Goal: Task Accomplishment & Management: Use online tool/utility

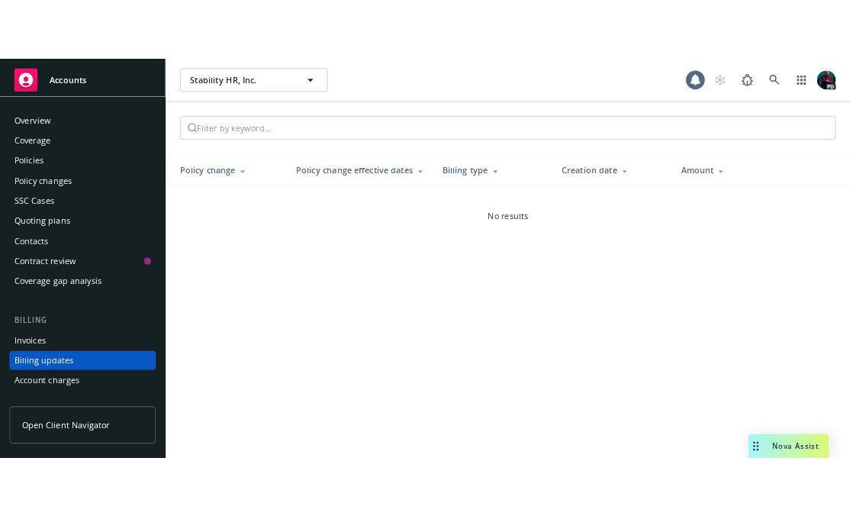
scroll to position [107, 0]
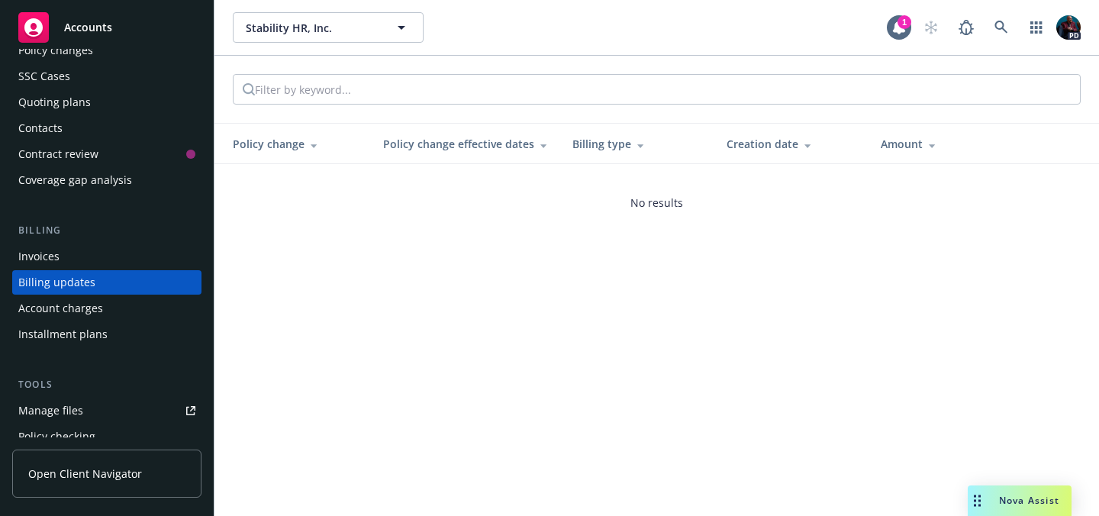
click at [998, 495] on div "Nova Assist" at bounding box center [1029, 500] width 85 height 13
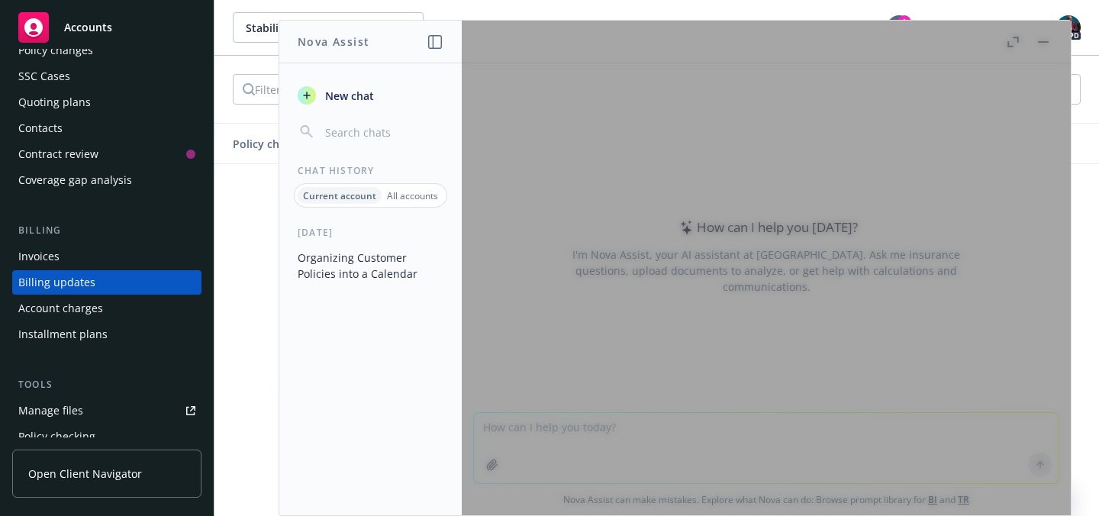
click at [441, 43] on icon "button" at bounding box center [435, 42] width 14 height 14
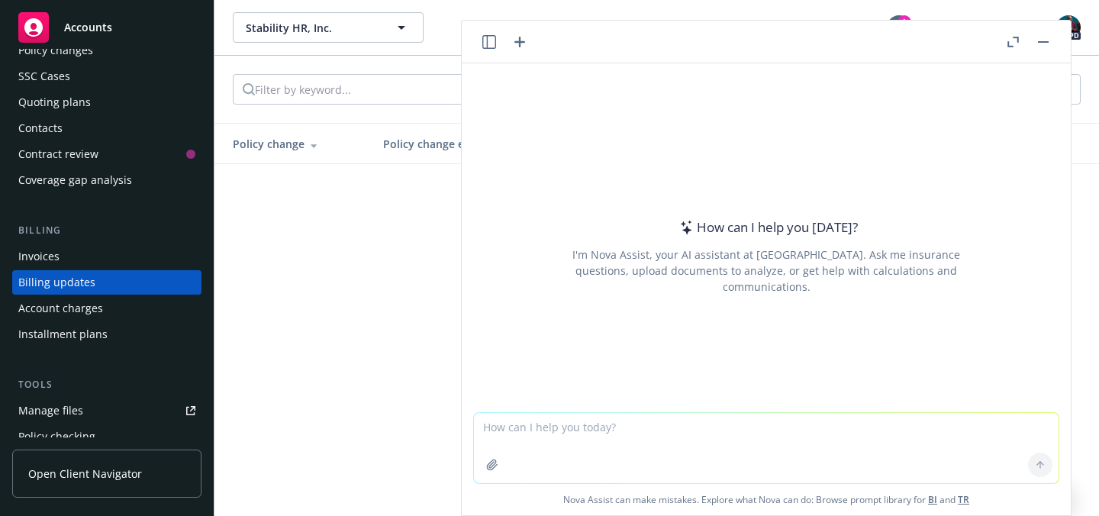
click at [489, 41] on icon "button" at bounding box center [490, 42] width 14 height 14
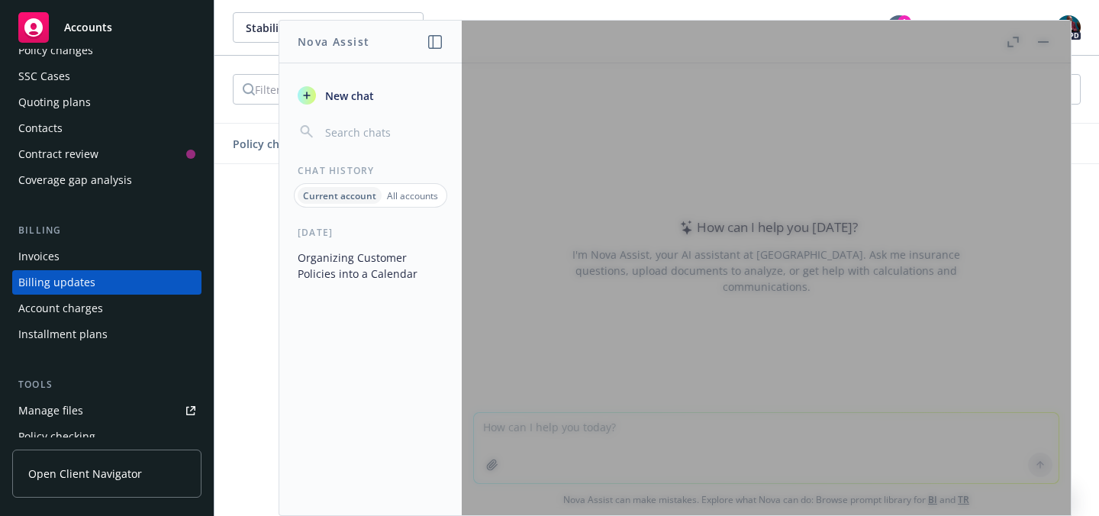
click at [844, 228] on div at bounding box center [766, 268] width 609 height 495
click at [416, 197] on p "All accounts" at bounding box center [412, 195] width 51 height 13
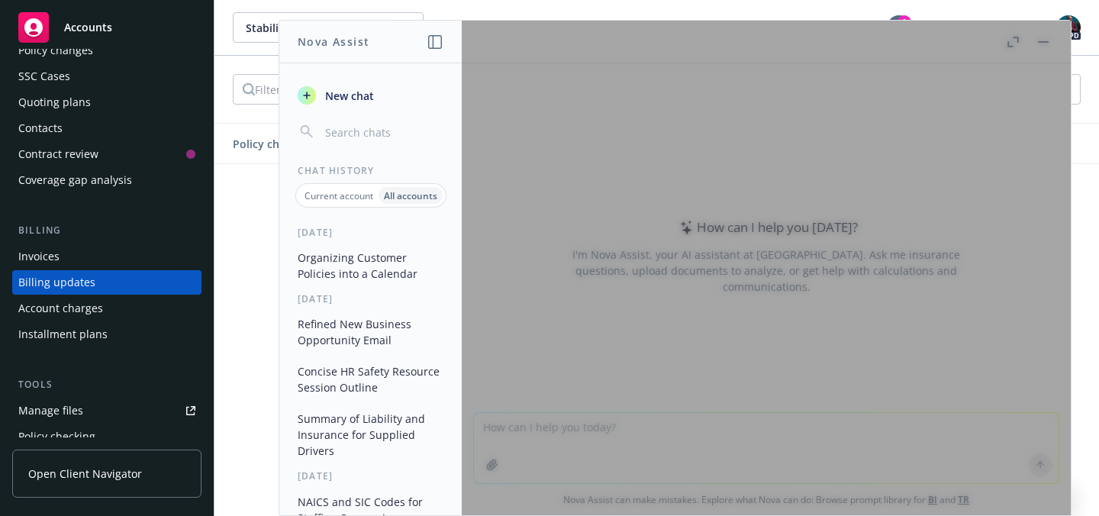
click at [344, 187] on div "Current account" at bounding box center [338, 195] width 79 height 17
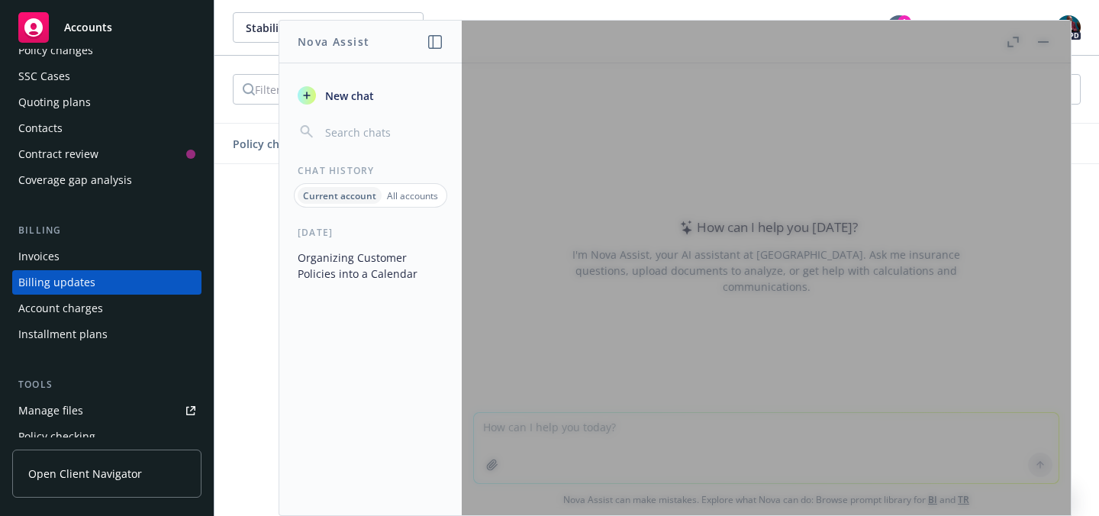
click at [365, 101] on span "New chat" at bounding box center [348, 96] width 52 height 16
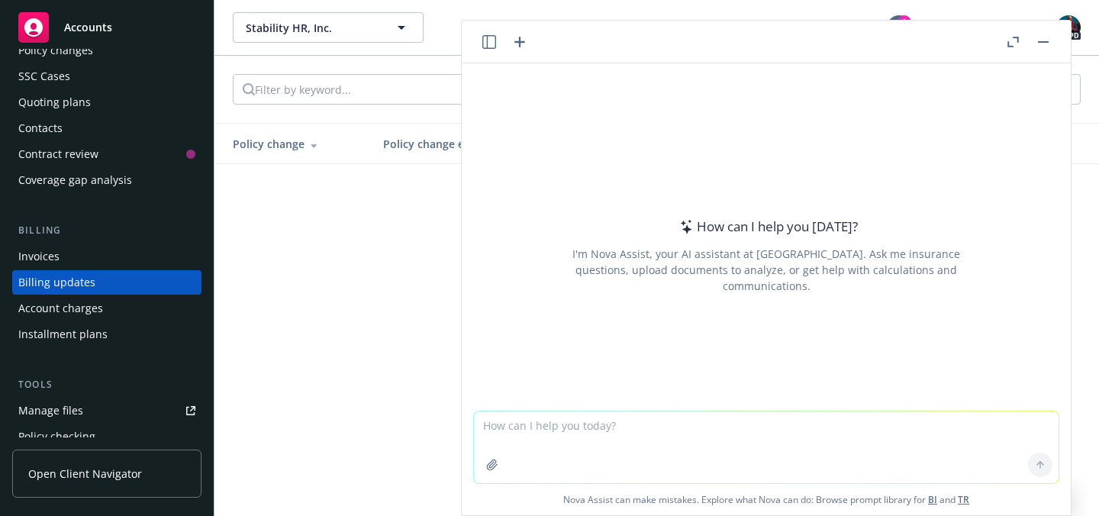
click at [1015, 40] on icon "button" at bounding box center [1013, 42] width 11 height 11
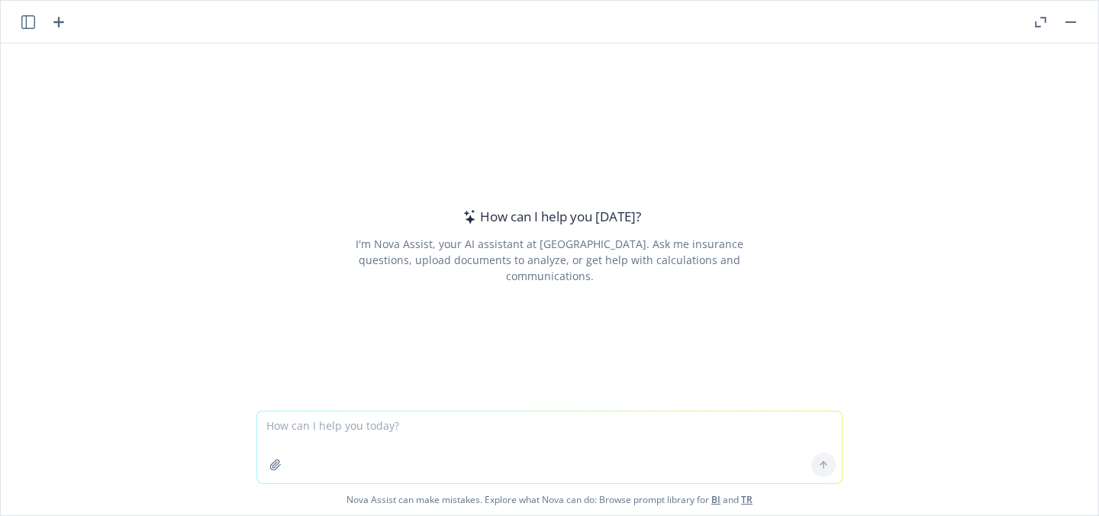
click at [298, 431] on textarea at bounding box center [549, 448] width 585 height 72
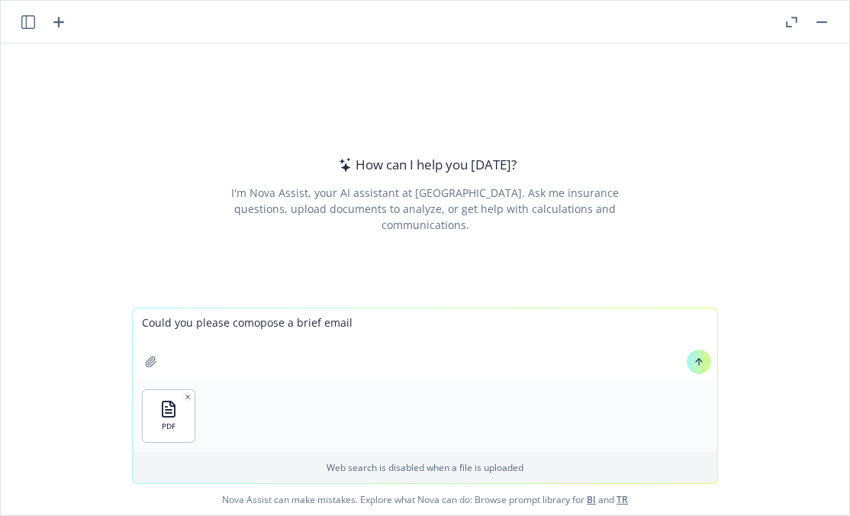
click at [253, 322] on textarea "Could you please comopose a brief email" at bounding box center [425, 344] width 585 height 72
click at [346, 314] on textarea "Could you please compose a brief email" at bounding box center [425, 344] width 585 height 72
click at [344, 323] on textarea "Could you please compose a brief email" at bounding box center [425, 344] width 585 height 72
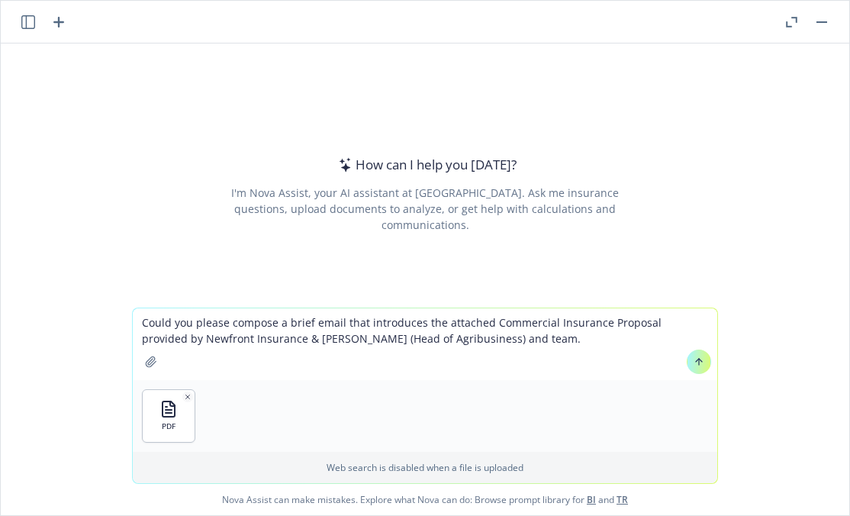
click at [495, 345] on textarea "Could you please compose a brief email that introduces the attached Commercial …" at bounding box center [425, 344] width 585 height 72
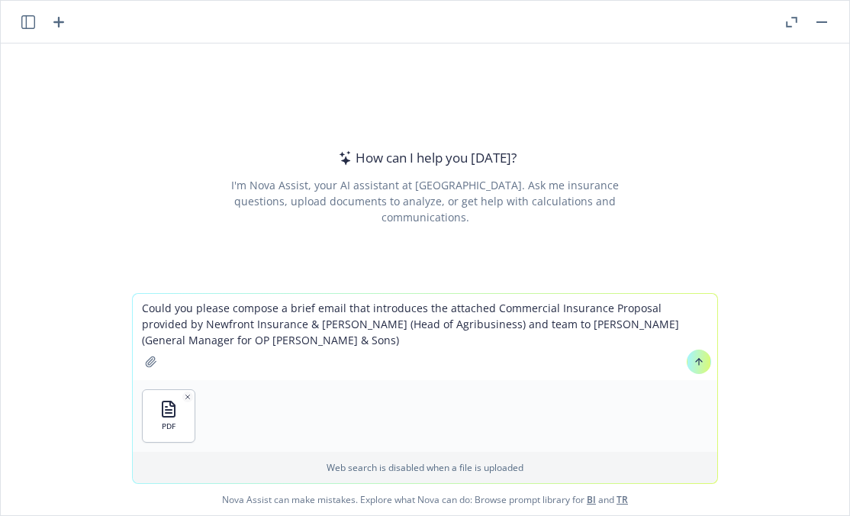
type textarea "Could you please compose a brief email that introduces the attached Commercial …"
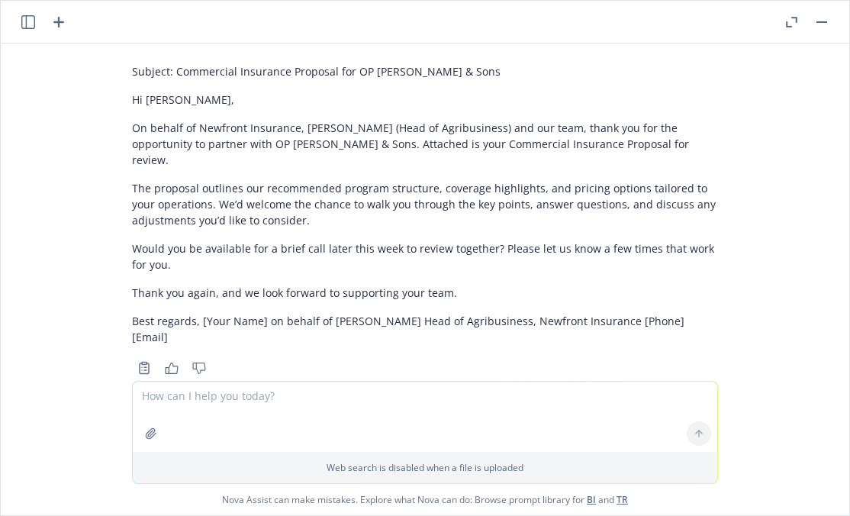
scroll to position [124, 0]
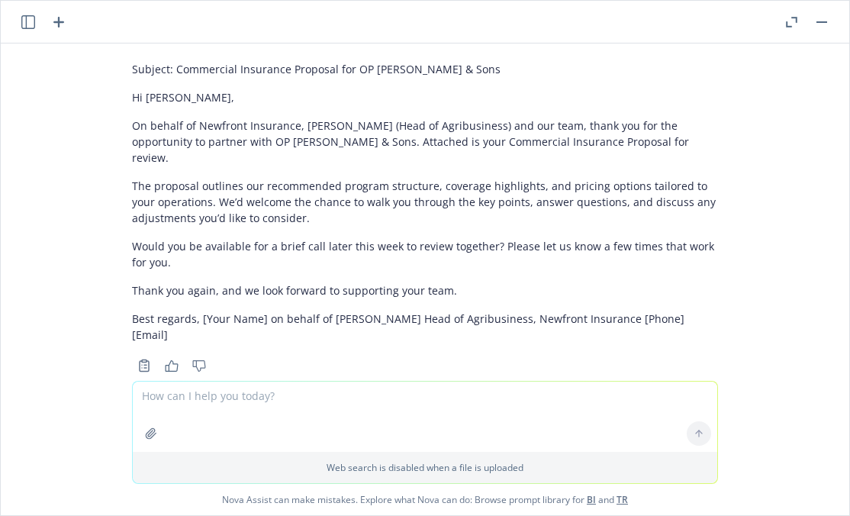
click at [268, 402] on textarea at bounding box center [425, 417] width 585 height 70
type textarea "Can you please revise this to be from Seth?"
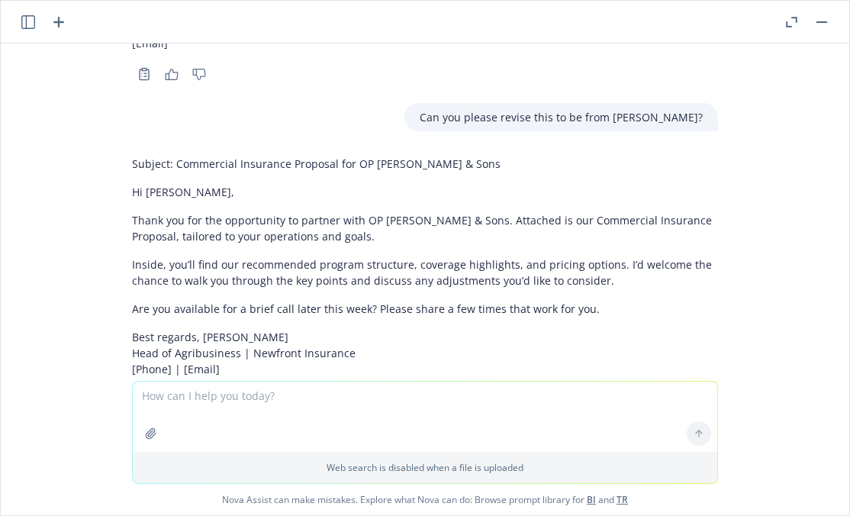
scroll to position [450, 0]
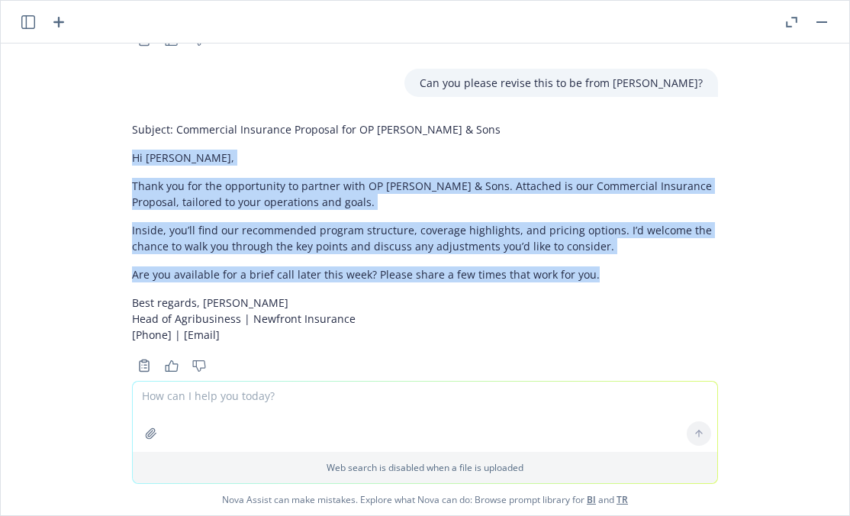
drag, startPoint x: 576, startPoint y: 244, endPoint x: 116, endPoint y: 125, distance: 474.6
click at [120, 125] on div "Subject: Commercial Insurance Proposal for OP Murphy & Sons Hi Robert, Thank yo…" at bounding box center [425, 245] width 611 height 261
click at [228, 401] on textarea at bounding box center [425, 417] width 585 height 70
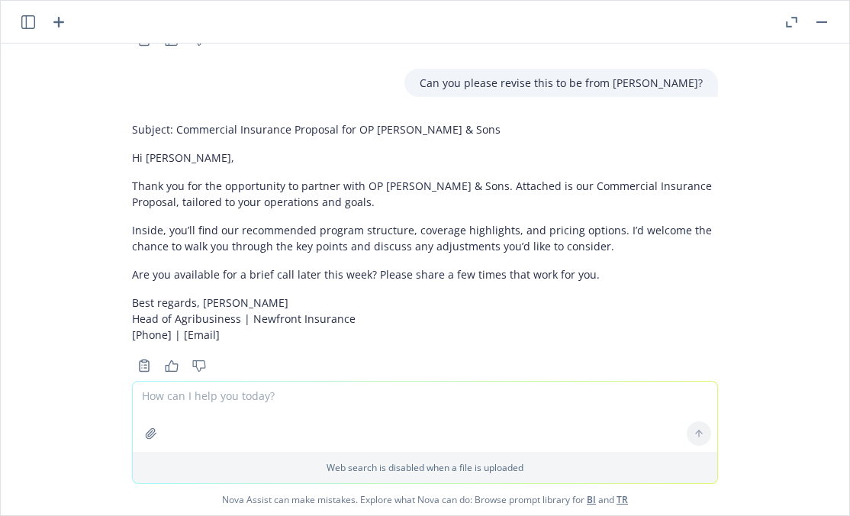
click at [238, 394] on textarea at bounding box center [425, 417] width 585 height 70
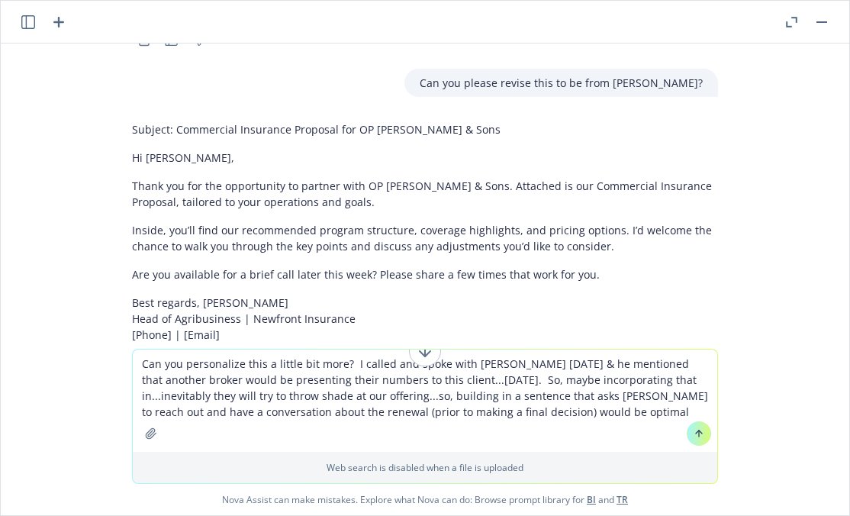
type textarea "Can you personalize this a little bit more? I called and spoke with Robert yest…"
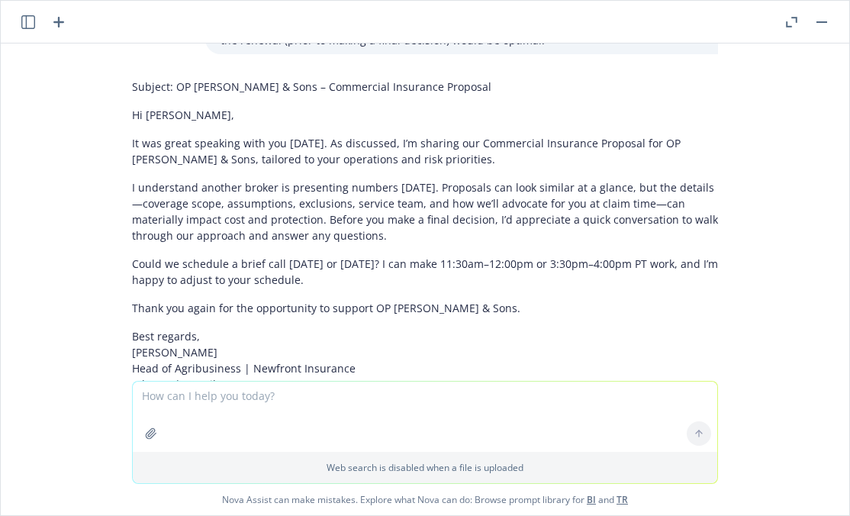
scroll to position [864, 0]
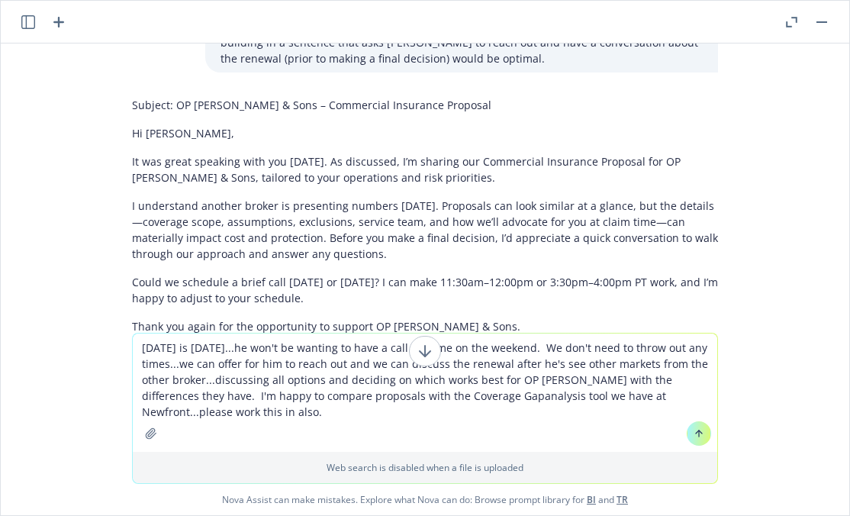
click at [470, 395] on textarea "Tomorrow is Saturday...he won't be wanting to have a call with me on the weeken…" at bounding box center [425, 393] width 585 height 118
type textarea "Tomorrow is Saturday...he won't be wanting to have a call with me on the weeken…"
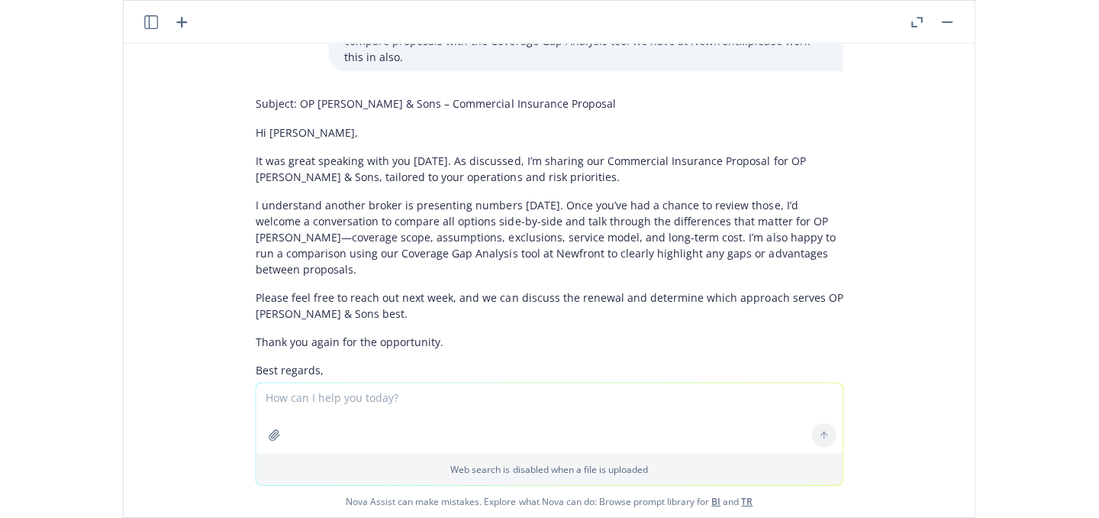
scroll to position [1365, 0]
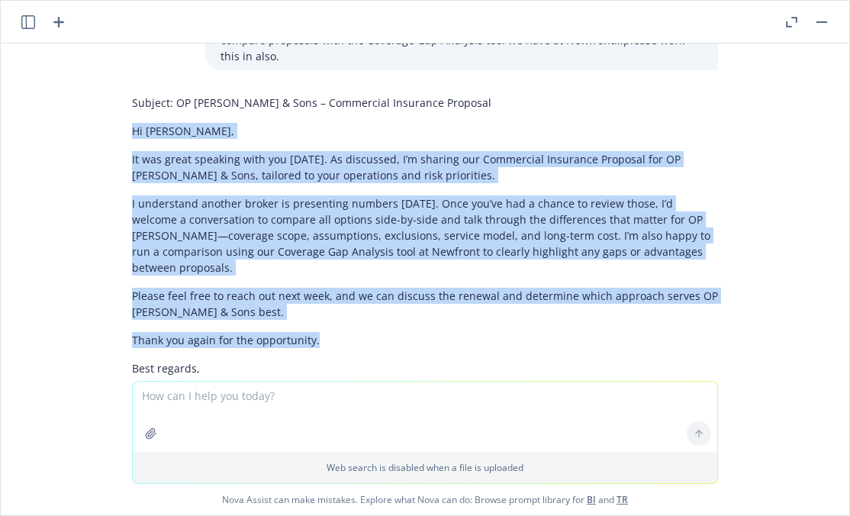
drag, startPoint x: 305, startPoint y: 278, endPoint x: 118, endPoint y: 81, distance: 271.6
click at [120, 89] on div "Subject: OP Murphy & Sons – Commercial Insurance Proposal Hi Robert, It was gre…" at bounding box center [425, 274] width 611 height 370
copy div "Hi Robert, It was great speaking with you yesterday. As discussed, I’m sharing …"
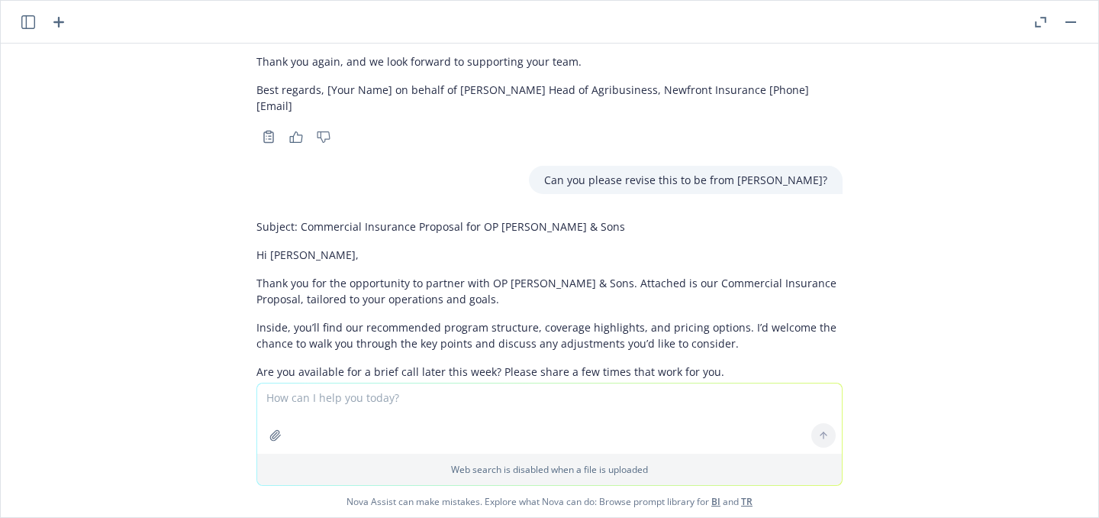
scroll to position [0, 0]
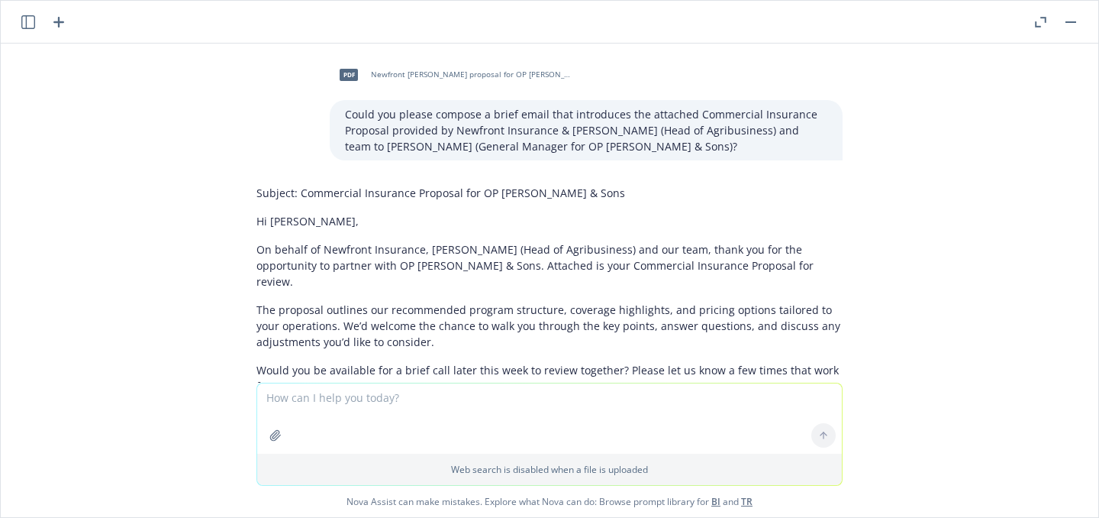
click at [28, 22] on icon "button" at bounding box center [28, 22] width 14 height 14
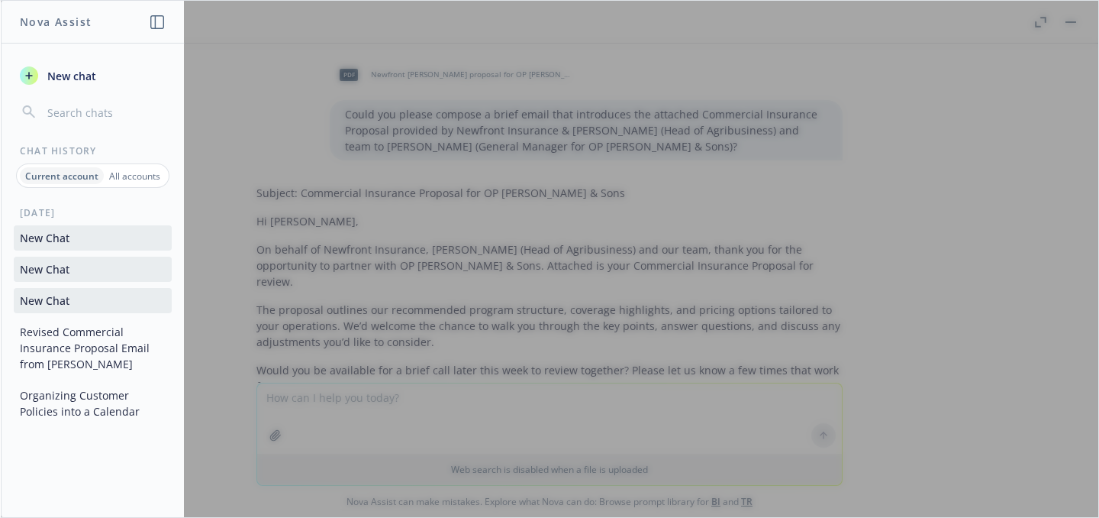
click at [157, 21] on icon "button" at bounding box center [157, 22] width 14 height 14
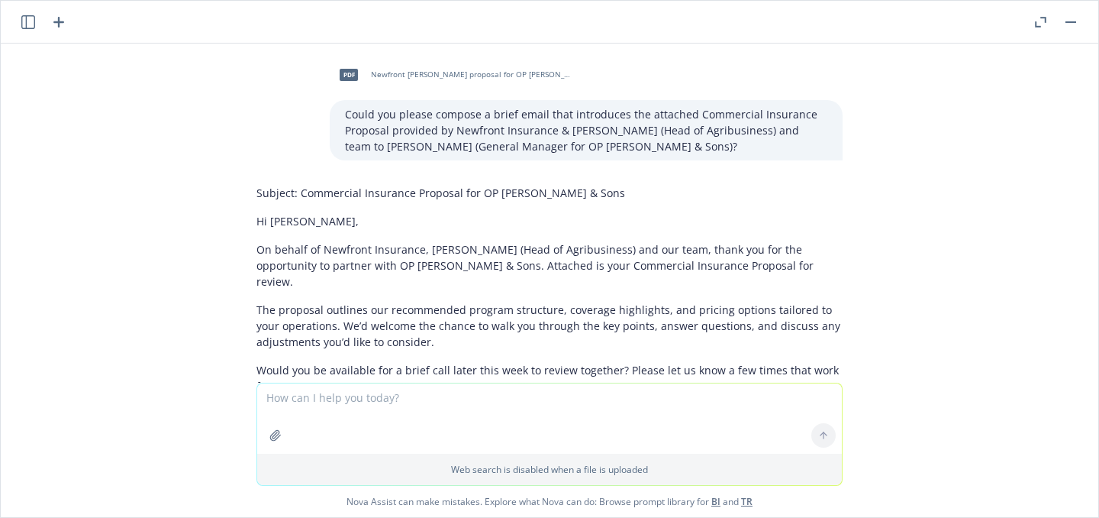
click at [1071, 14] on button "button" at bounding box center [1071, 22] width 18 height 18
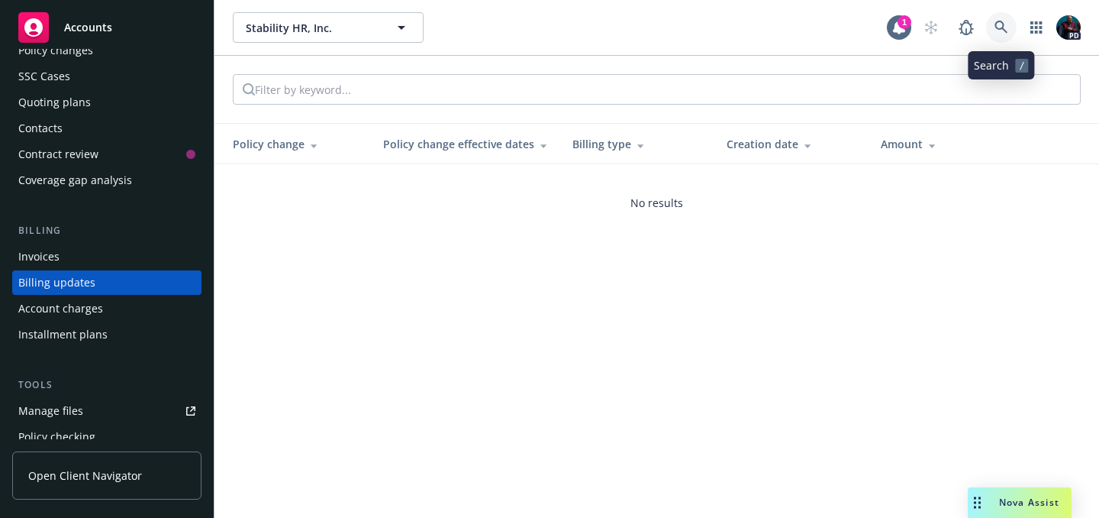
click at [998, 22] on icon at bounding box center [1002, 28] width 14 height 14
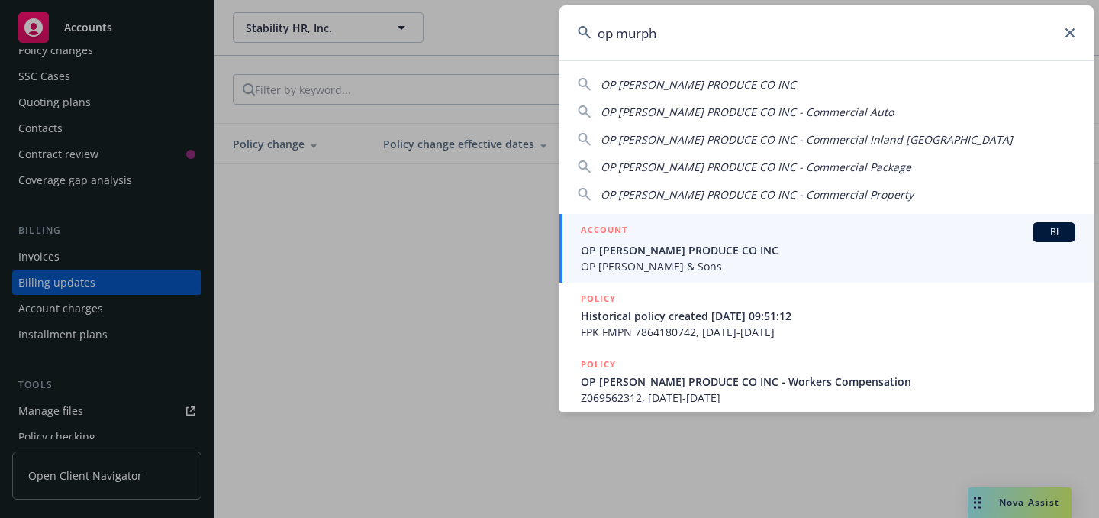
type input "op murph"
click at [816, 252] on span "OP MURPHY PRODUCE CO INC" at bounding box center [828, 250] width 495 height 16
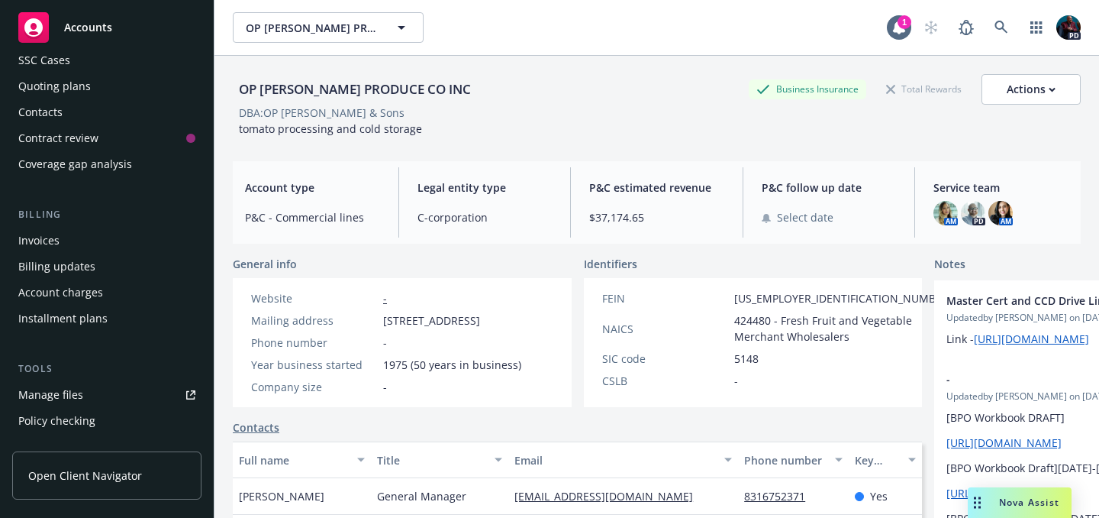
scroll to position [150, 0]
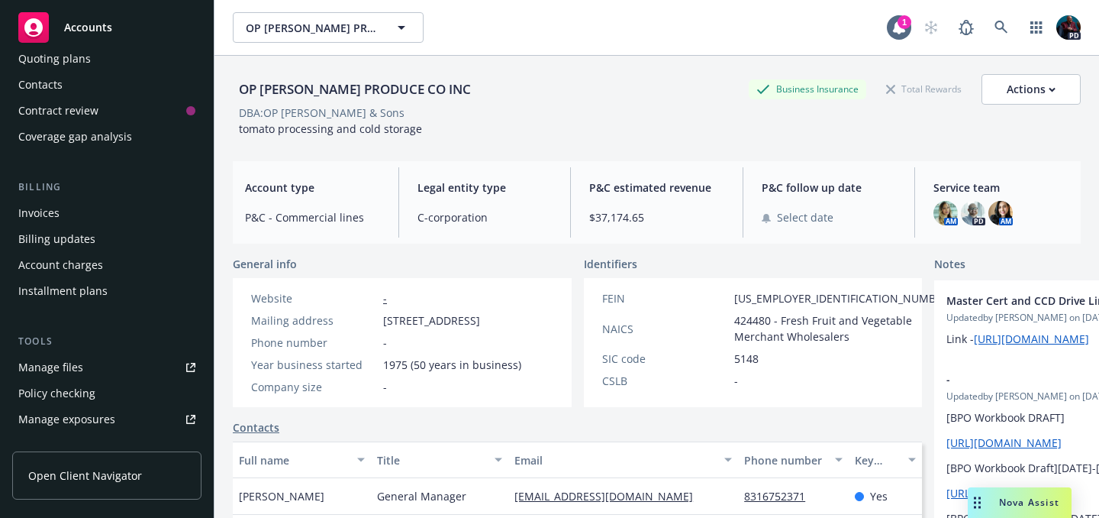
click at [65, 363] on div "Manage files" at bounding box center [50, 367] width 65 height 24
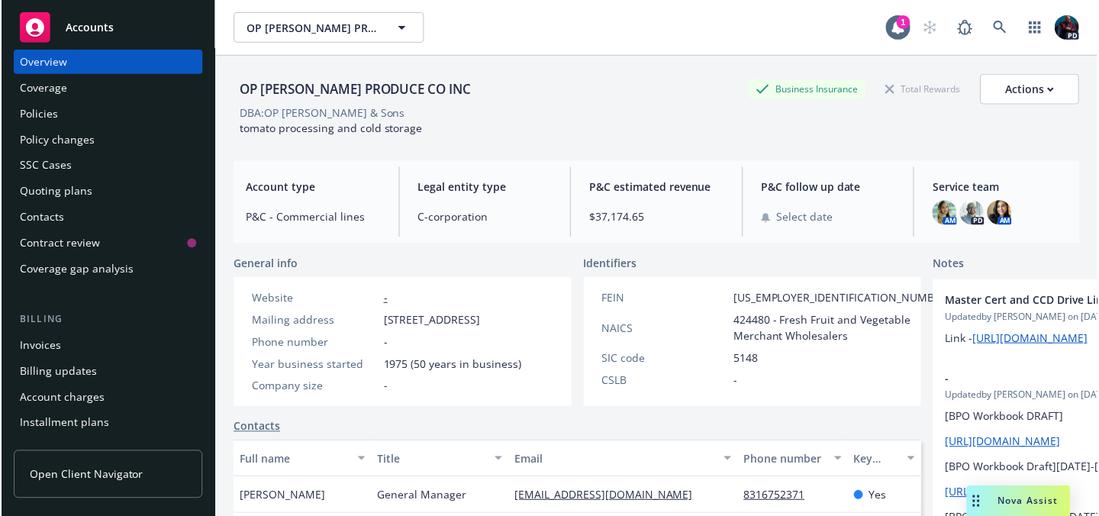
scroll to position [0, 0]
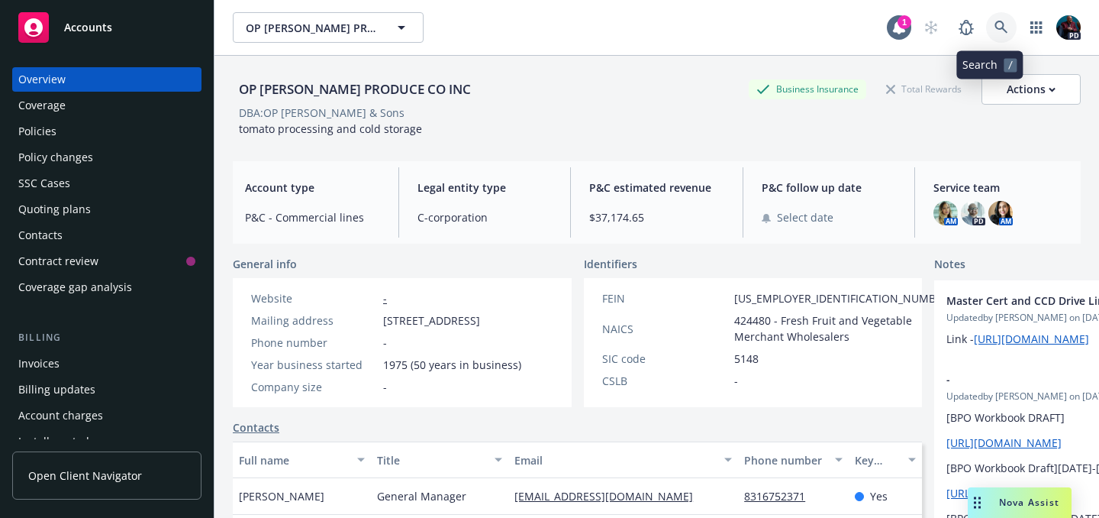
click at [986, 20] on link at bounding box center [1001, 27] width 31 height 31
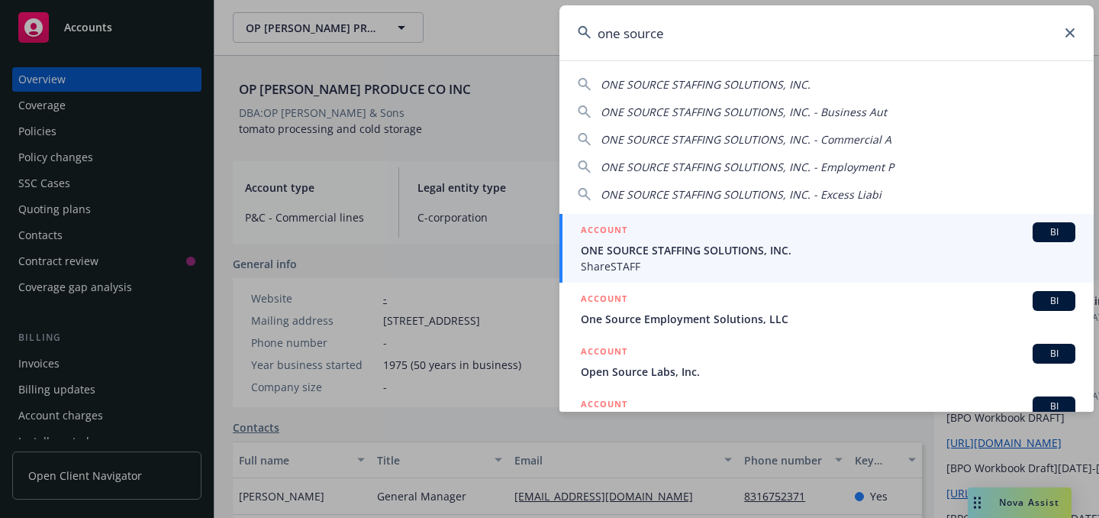
type input "one source"
click at [771, 255] on span "ONE SOURCE STAFFING SOLUTIONS, INC." at bounding box center [828, 250] width 495 height 16
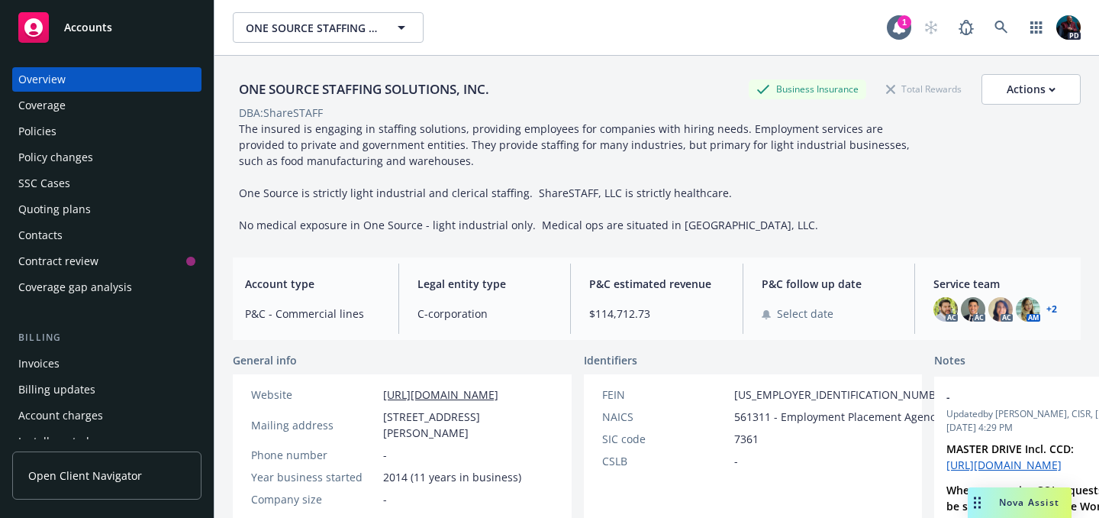
click at [62, 127] on div "Policies" at bounding box center [106, 131] width 177 height 24
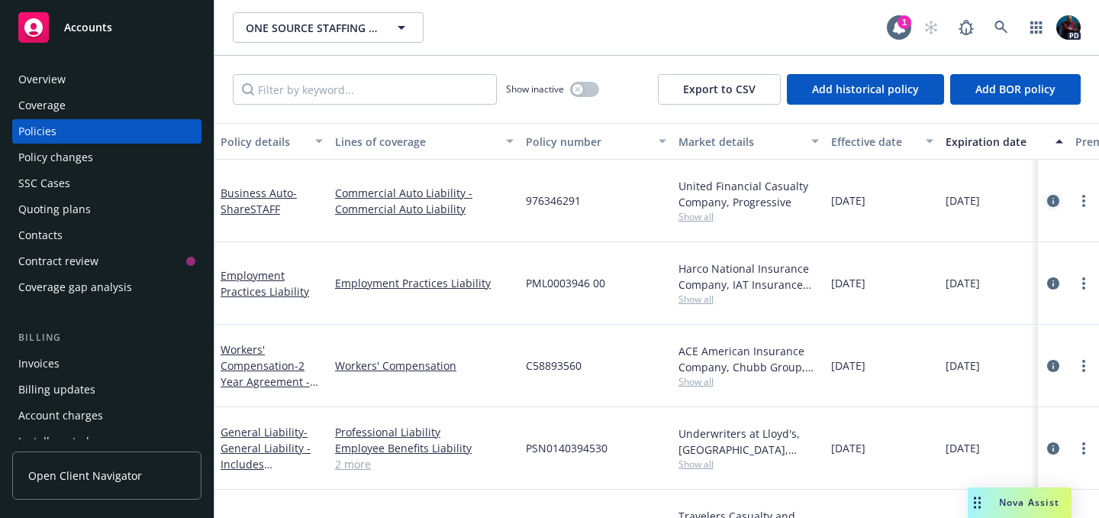
click at [1047, 205] on icon "circleInformation" at bounding box center [1053, 201] width 12 height 12
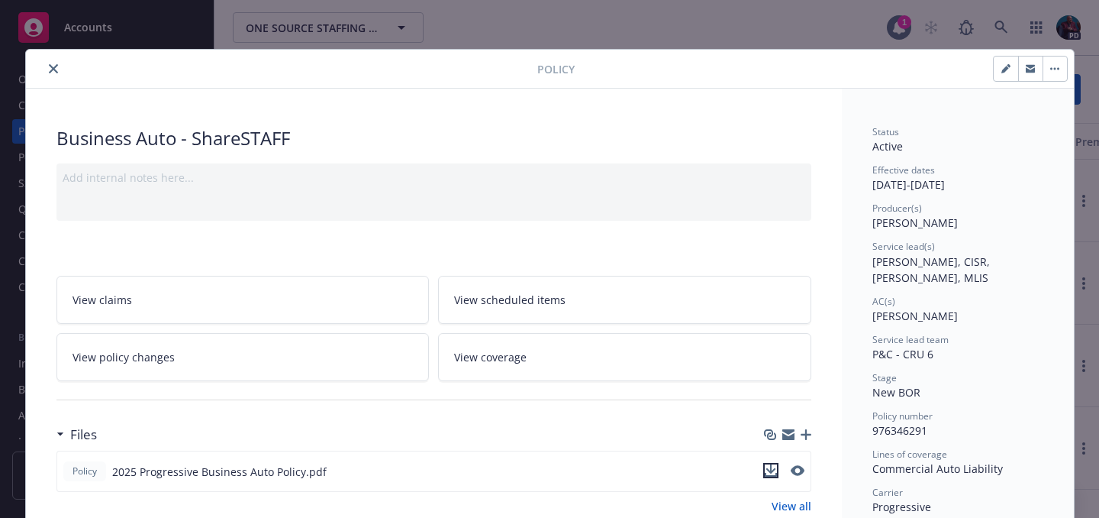
click at [765, 468] on icon "download file" at bounding box center [771, 470] width 12 height 12
click at [44, 69] on button "close" at bounding box center [53, 69] width 18 height 18
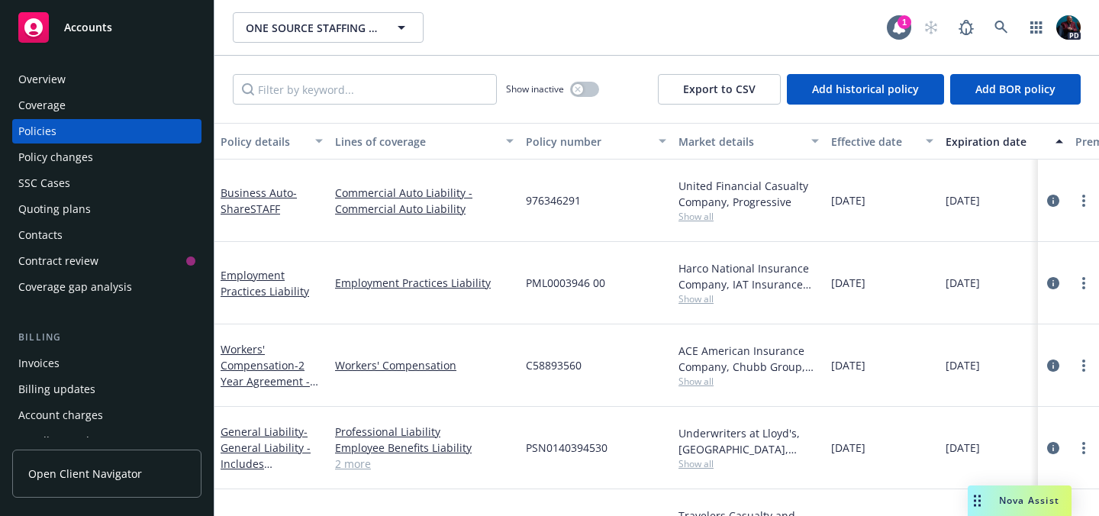
scroll to position [66, 0]
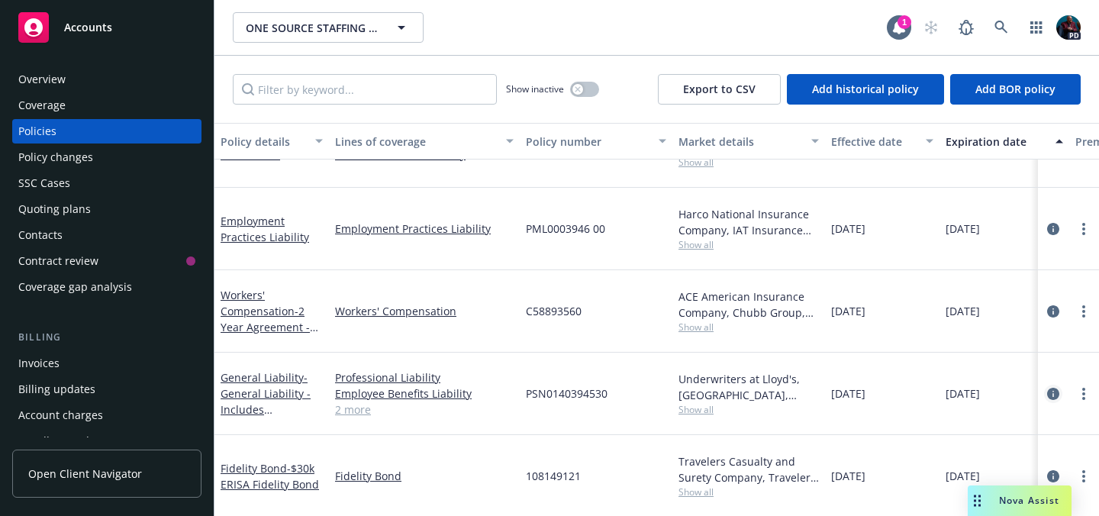
click at [1047, 388] on icon "circleInformation" at bounding box center [1053, 394] width 12 height 12
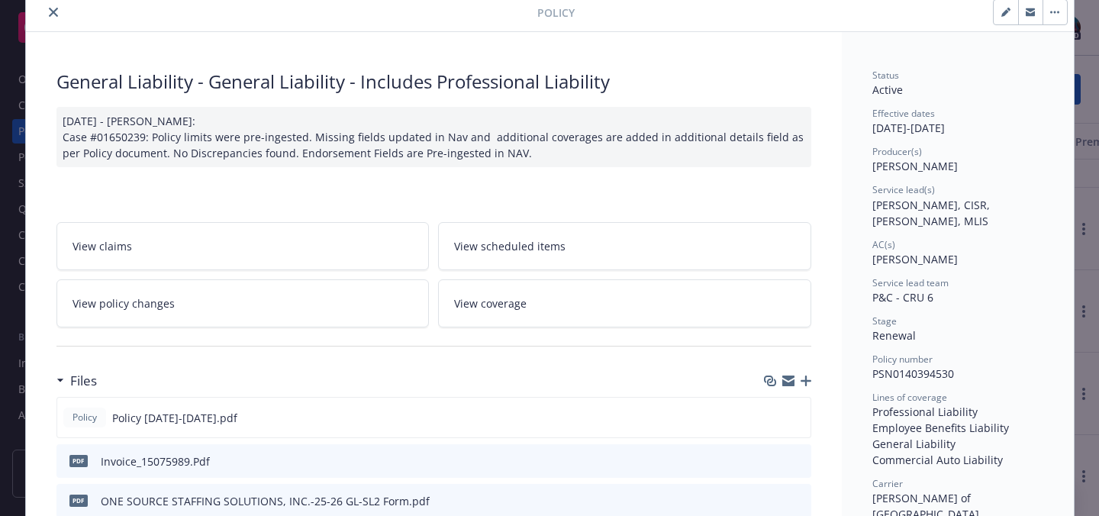
scroll to position [57, 0]
click at [767, 414] on icon "download file" at bounding box center [771, 416] width 12 height 12
click at [49, 14] on icon "close" at bounding box center [53, 11] width 9 height 9
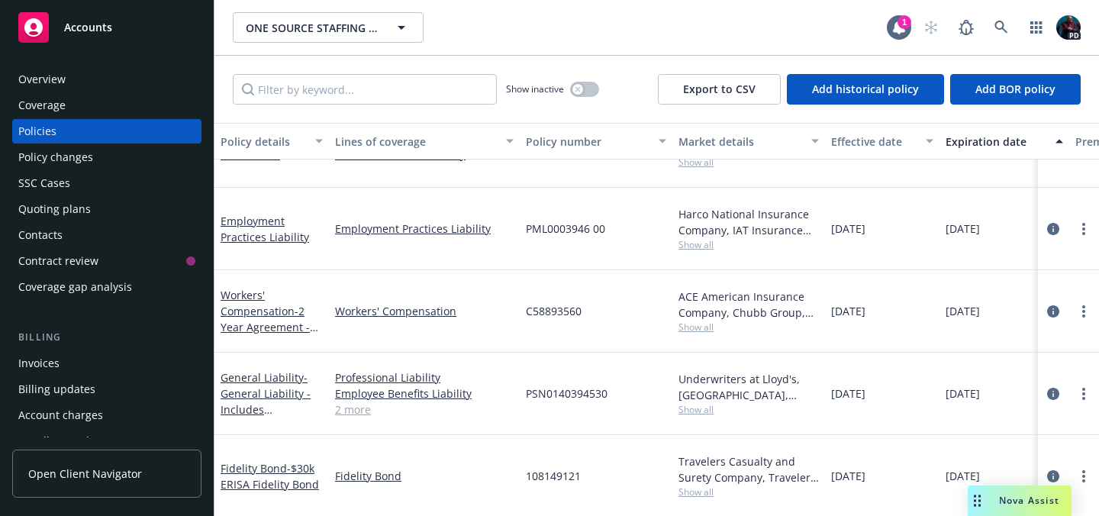
click at [1025, 500] on span "Nova Assist" at bounding box center [1029, 500] width 60 height 13
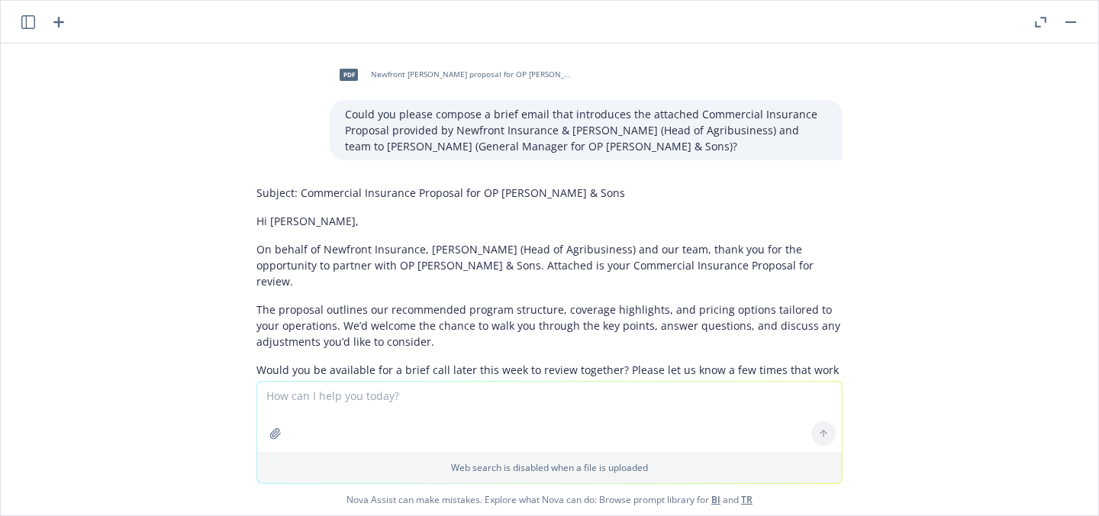
click at [34, 21] on icon "button" at bounding box center [28, 22] width 14 height 14
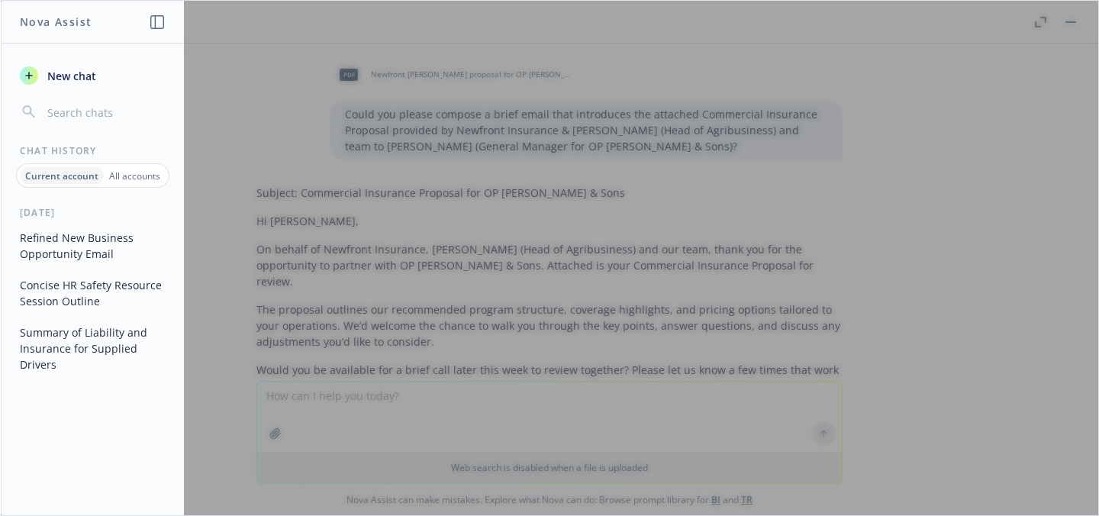
click at [91, 244] on button "Refined New Business Opportunity Email" at bounding box center [93, 245] width 158 height 41
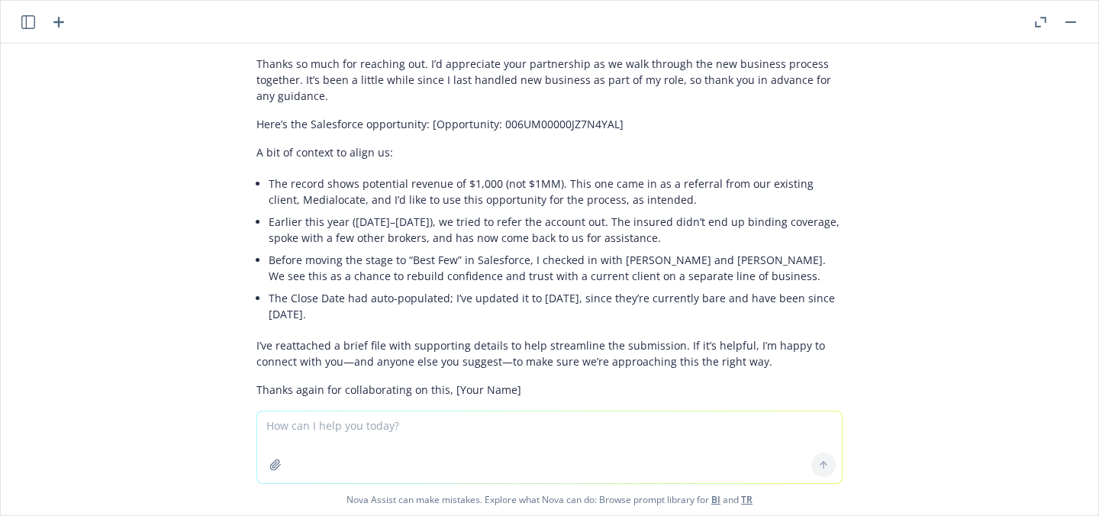
scroll to position [1462, 0]
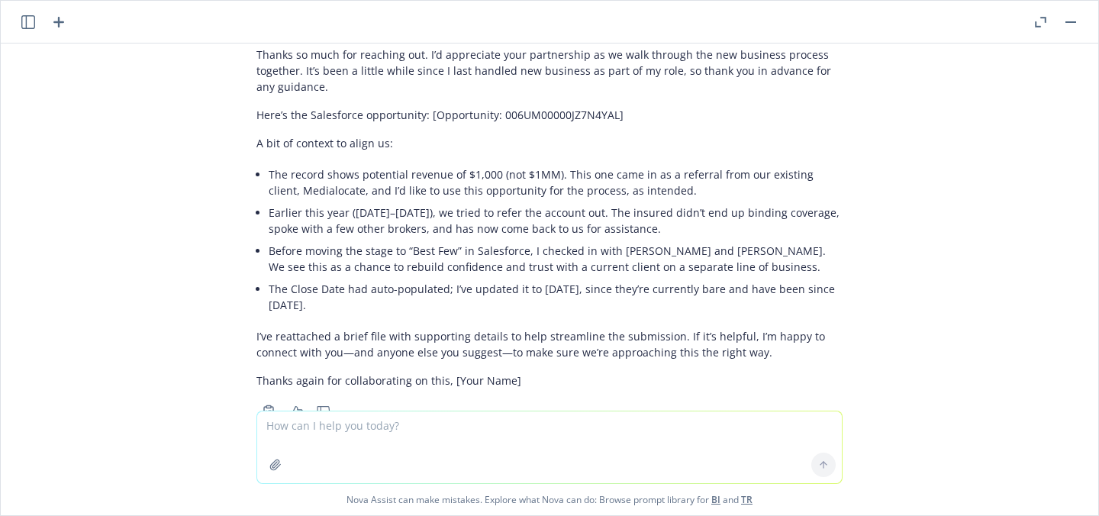
click at [31, 24] on icon "button" at bounding box center [28, 22] width 14 height 14
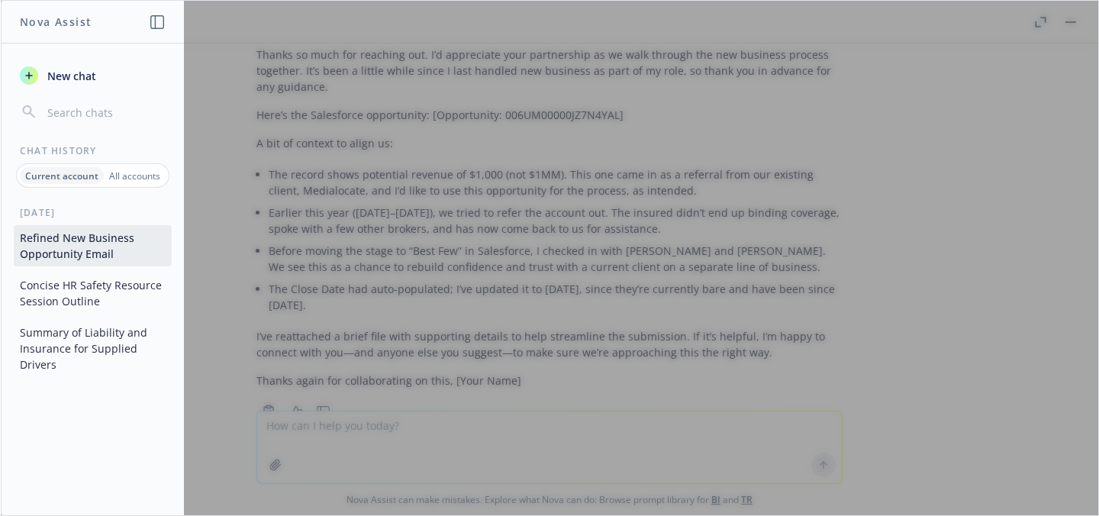
click at [124, 181] on p "All accounts" at bounding box center [134, 175] width 51 height 13
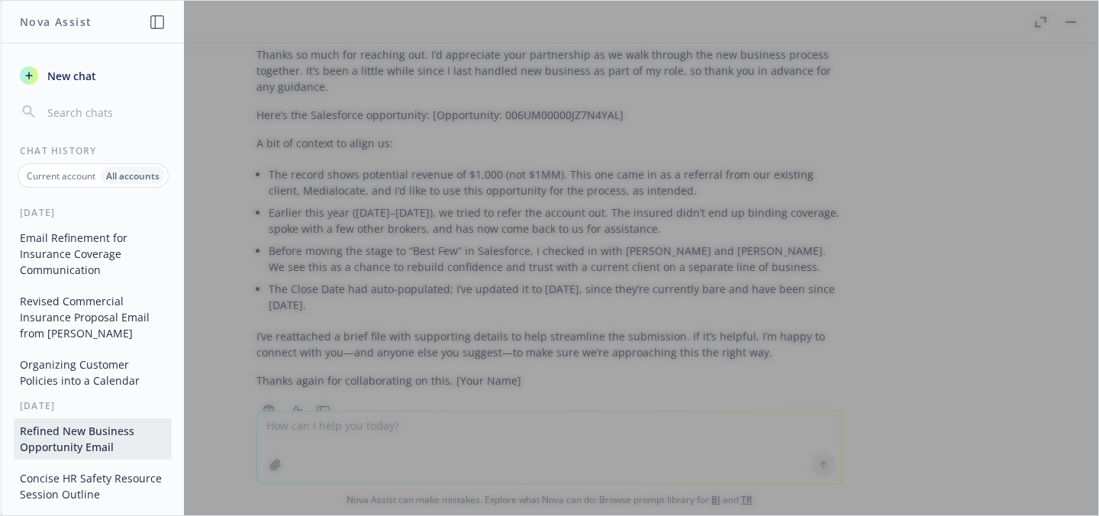
click at [86, 256] on button "Email Refinement for Insurance Coverage Communication" at bounding box center [93, 253] width 158 height 57
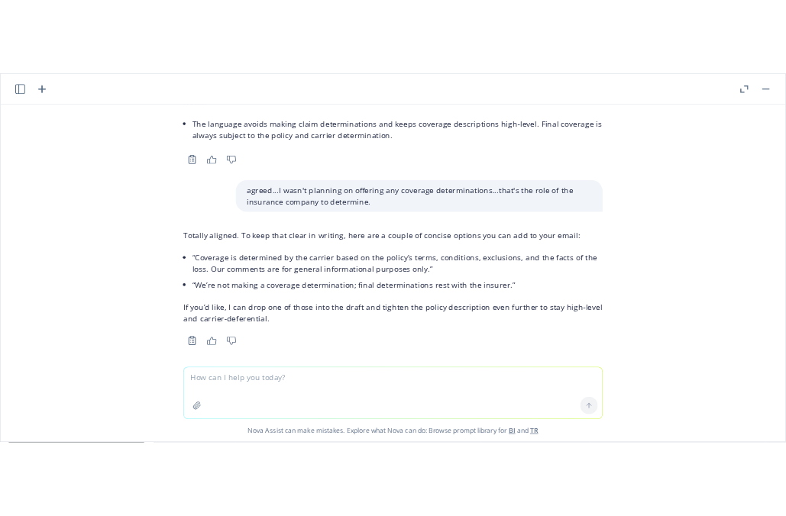
scroll to position [715, 0]
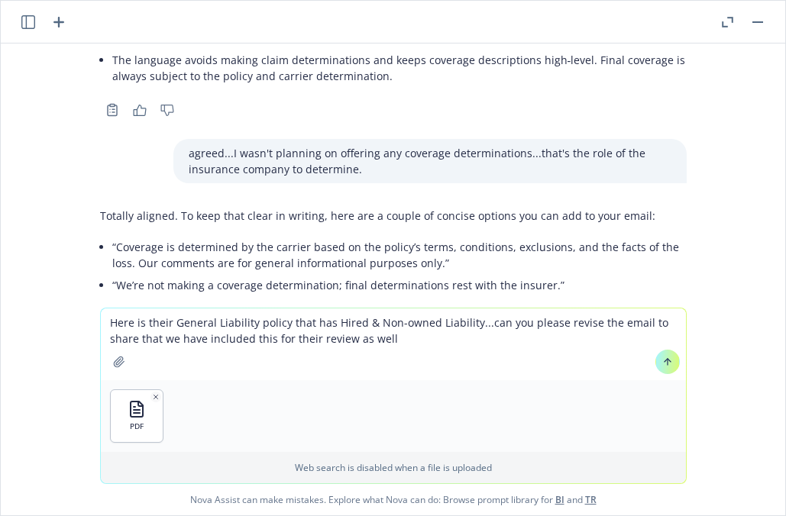
type textarea "Here is their General Liability policy that has Hired & Non-owned Liability...c…"
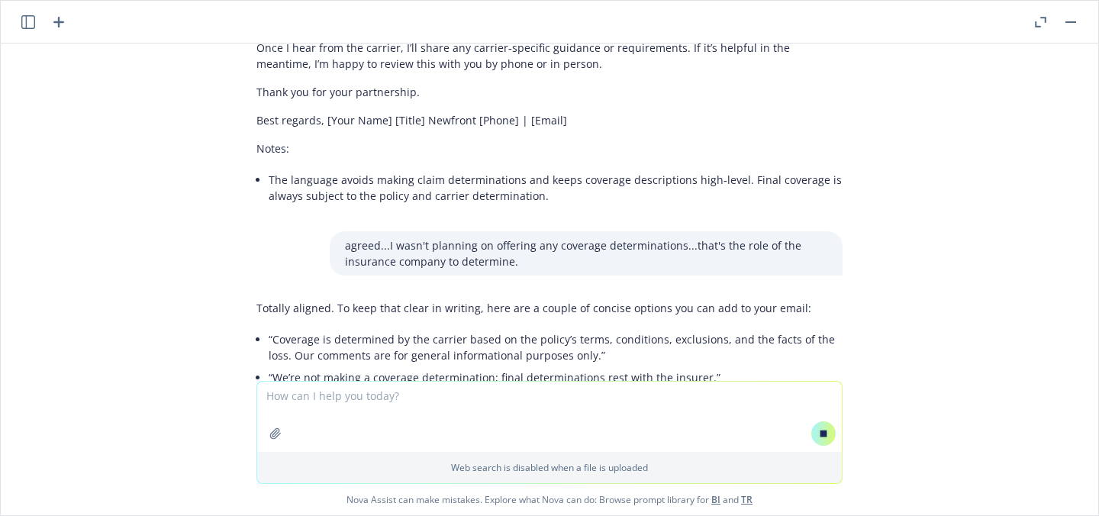
scroll to position [856, 0]
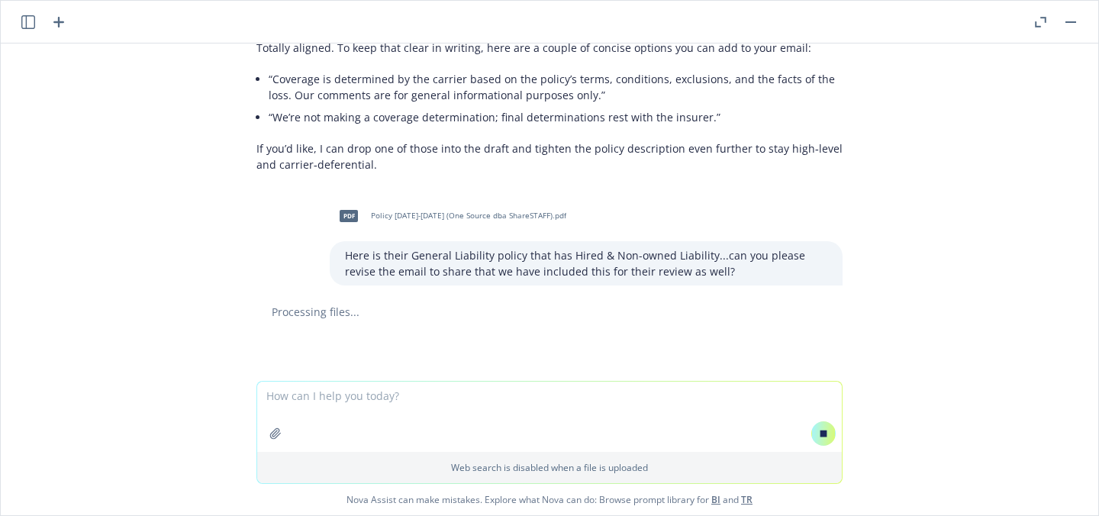
click at [821, 431] on icon at bounding box center [824, 433] width 7 height 7
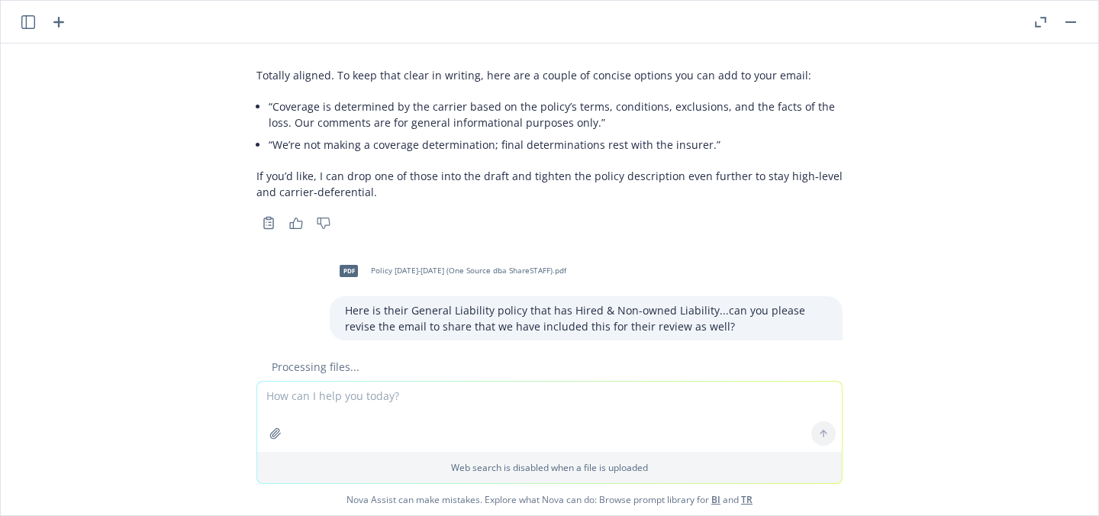
scroll to position [938, 0]
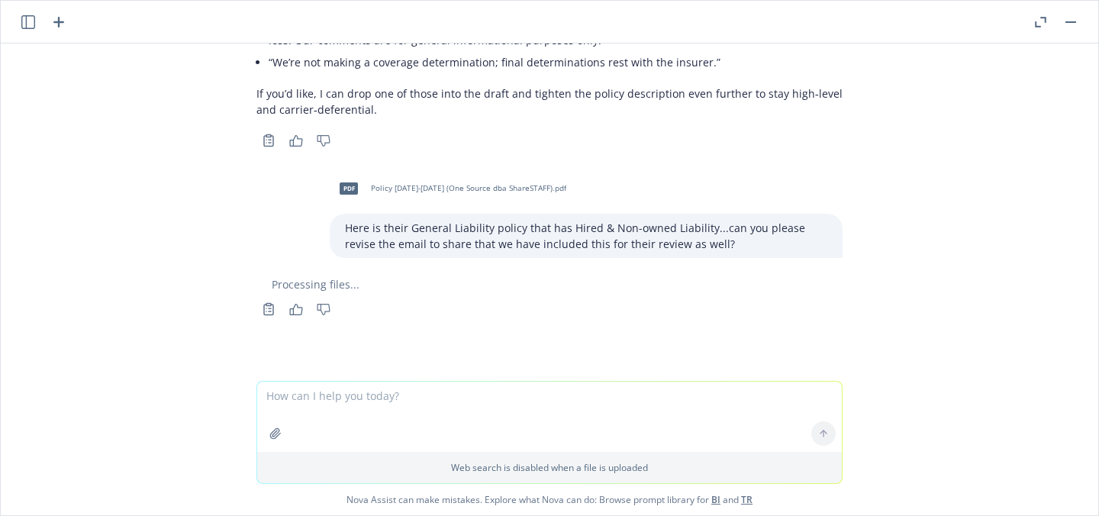
click at [373, 399] on textarea at bounding box center [549, 417] width 585 height 70
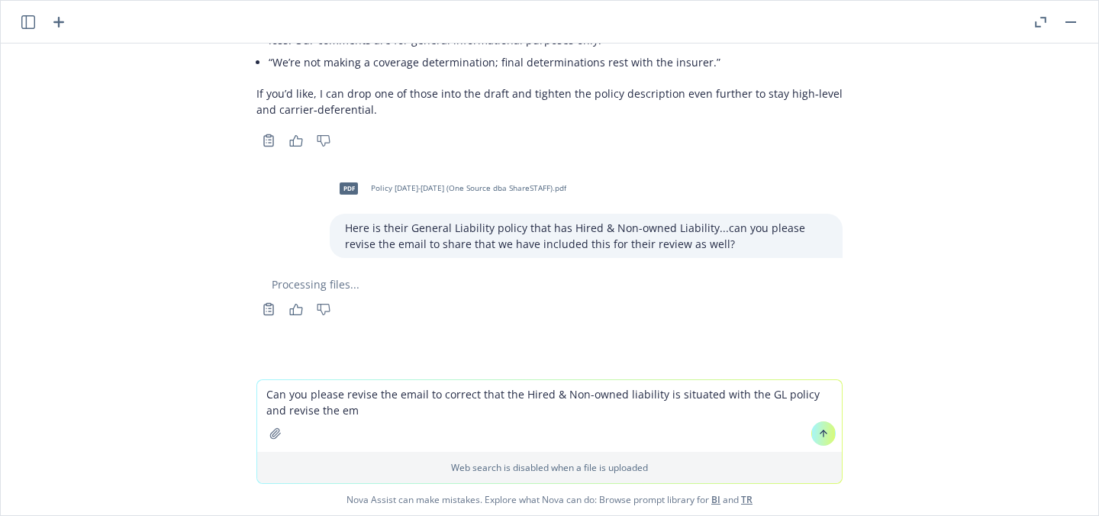
scroll to position [940, 0]
type textarea "Can you please revise the email to correct that the Hired & Non-owned liability…"
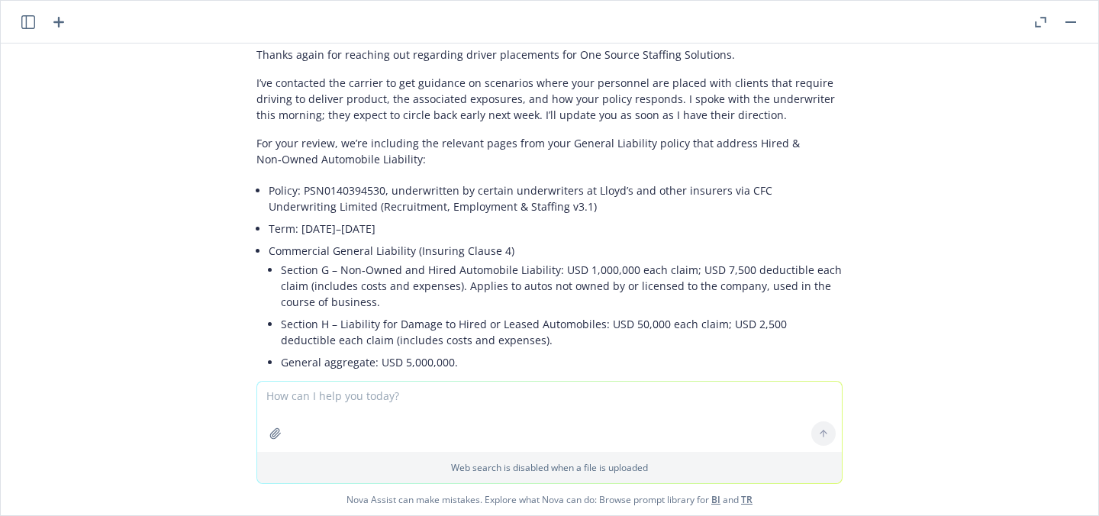
scroll to position [1418, 0]
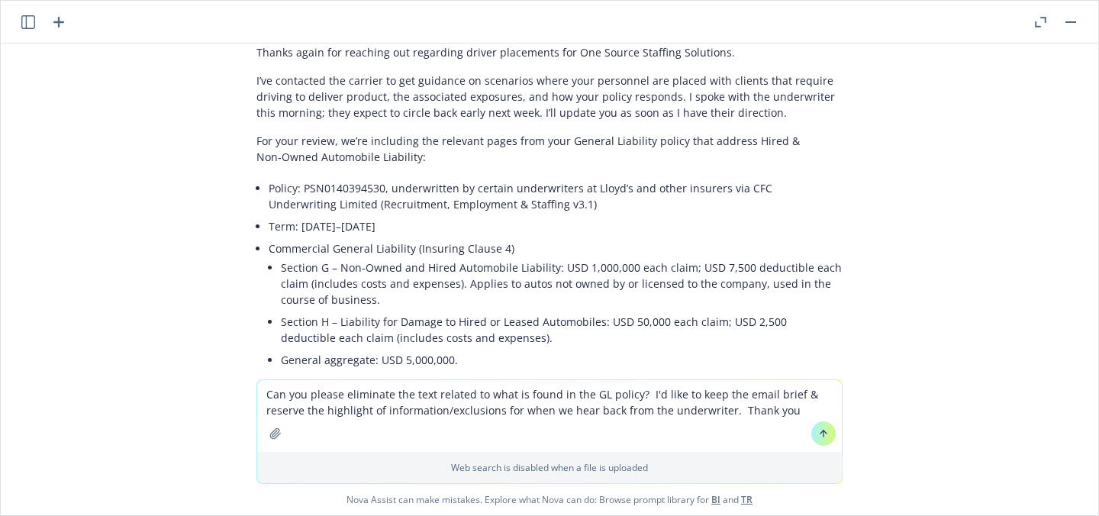
type textarea "Can you please eliminate the text related to what is found in the GL policy? I'…"
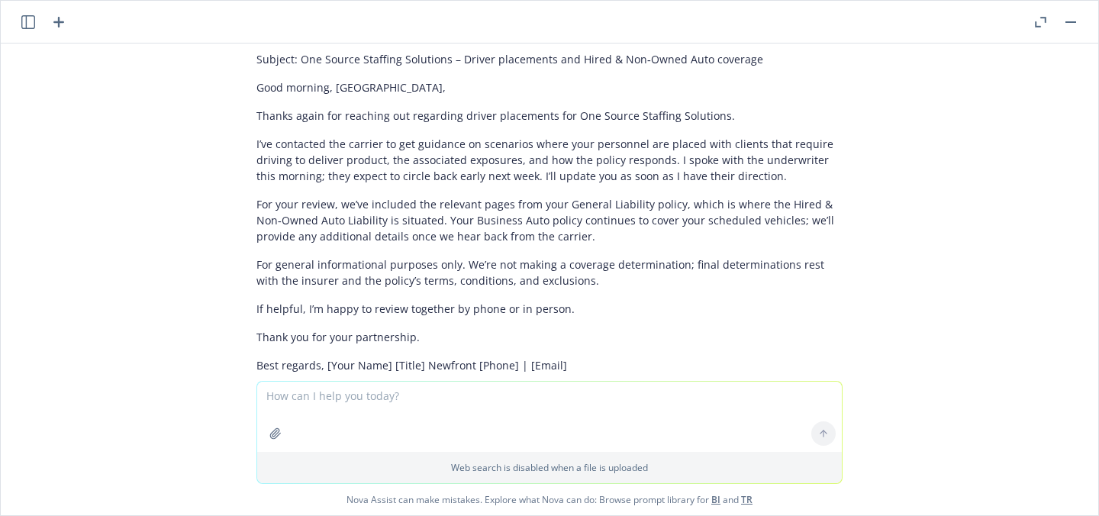
scroll to position [2243, 0]
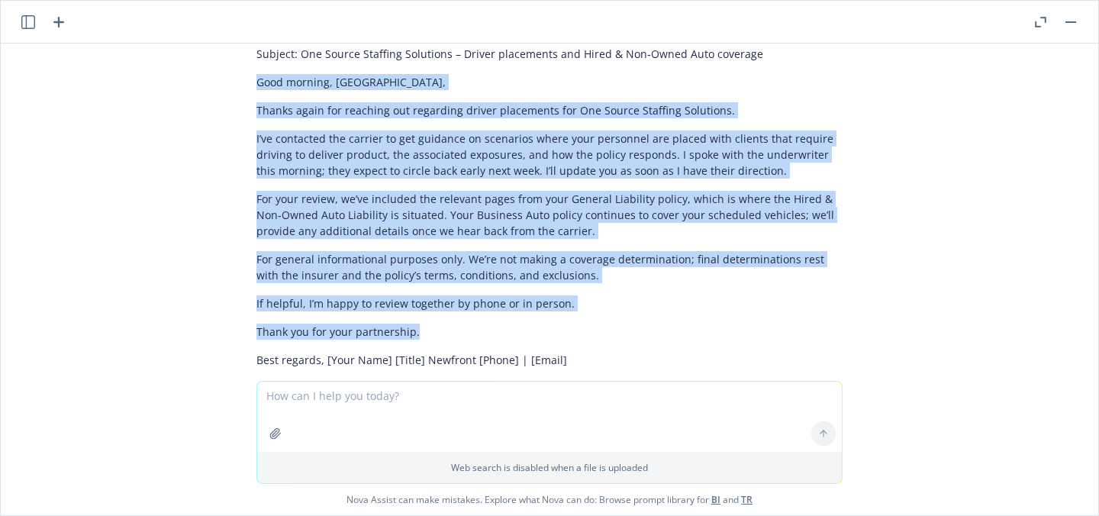
drag, startPoint x: 405, startPoint y: 313, endPoint x: 237, endPoint y: 70, distance: 295.7
click at [244, 70] on div "Absolutely—here’s a tighter version that removes the GL policy details and keep…" at bounding box center [549, 206] width 611 height 390
copy div "Good morning, Devon, Thanks again for reaching out regarding driver placements …"
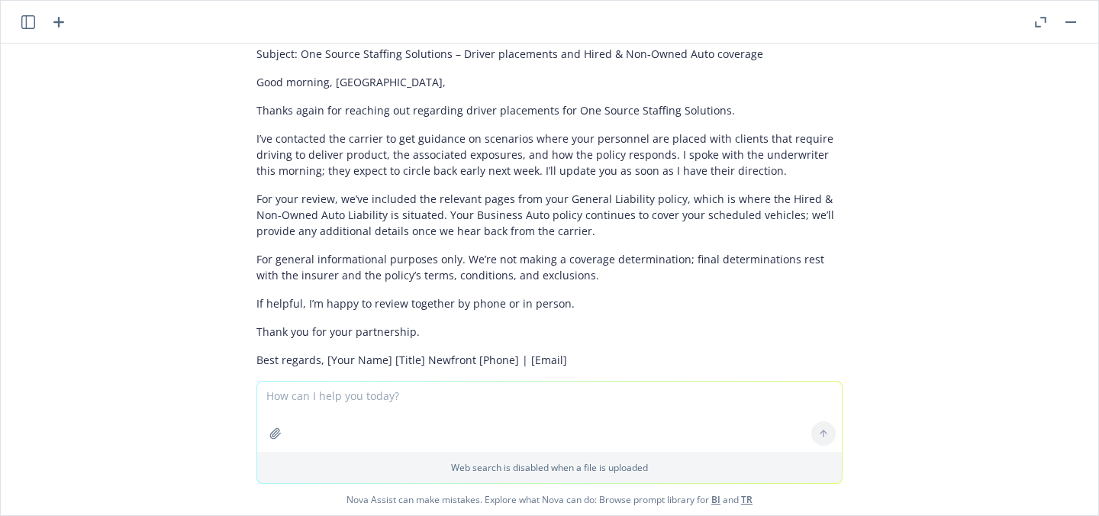
click at [443, 395] on textarea at bounding box center [549, 417] width 585 height 70
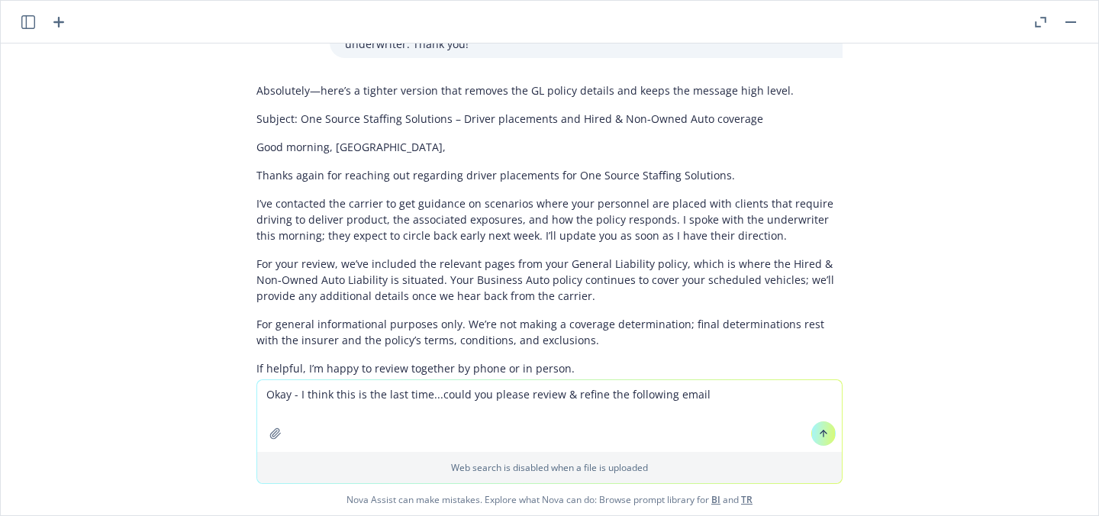
scroll to position [2181, 0]
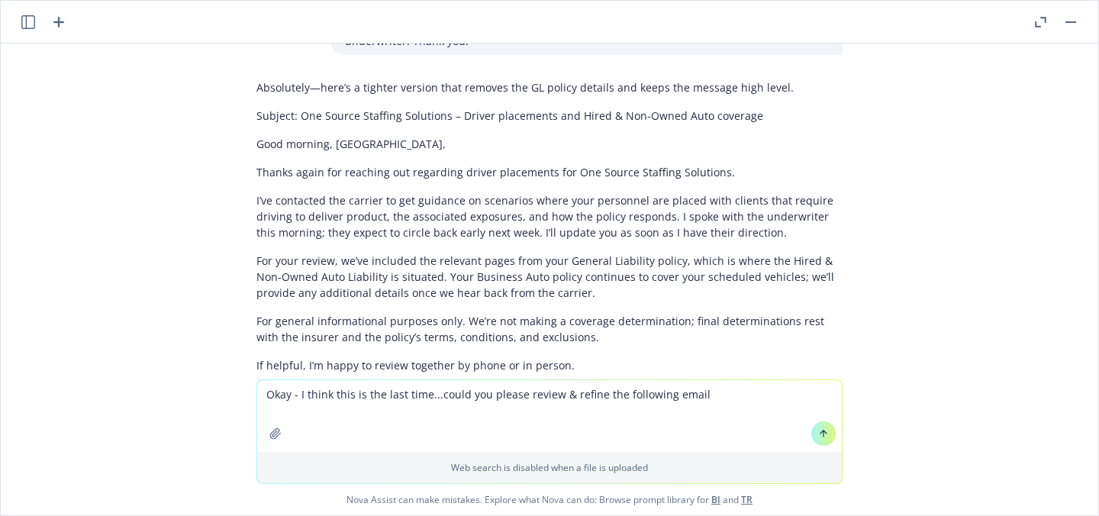
paste textarea "Good afternoon Devon, Happy Friday! Thanks for reaching out regarding driver pl…"
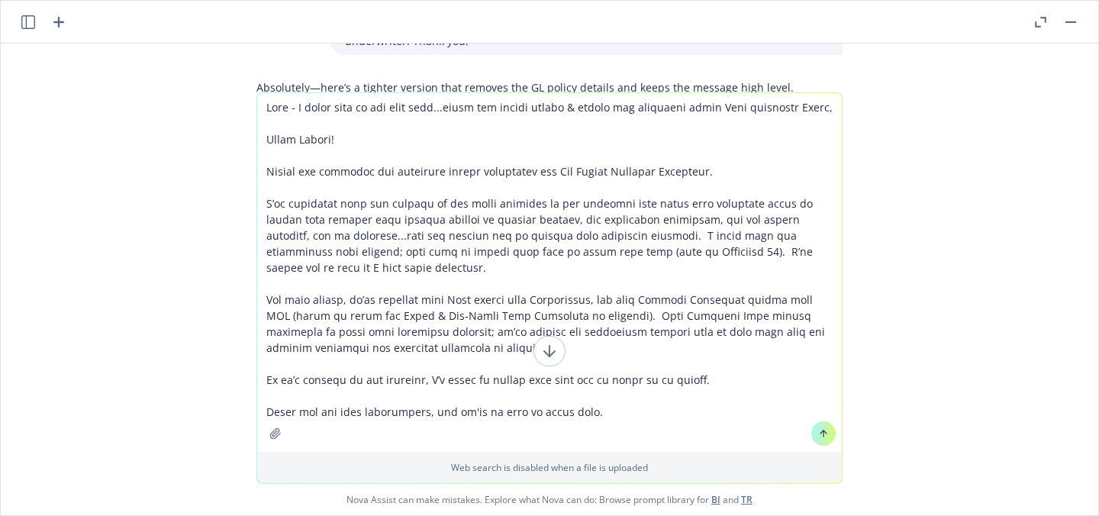
click at [182, 206] on div "Web search is disabled when a file is uploaded Nova Assist can make mistakes. E…" at bounding box center [550, 303] width 1098 height 423
click at [692, 107] on textarea at bounding box center [549, 272] width 585 height 359
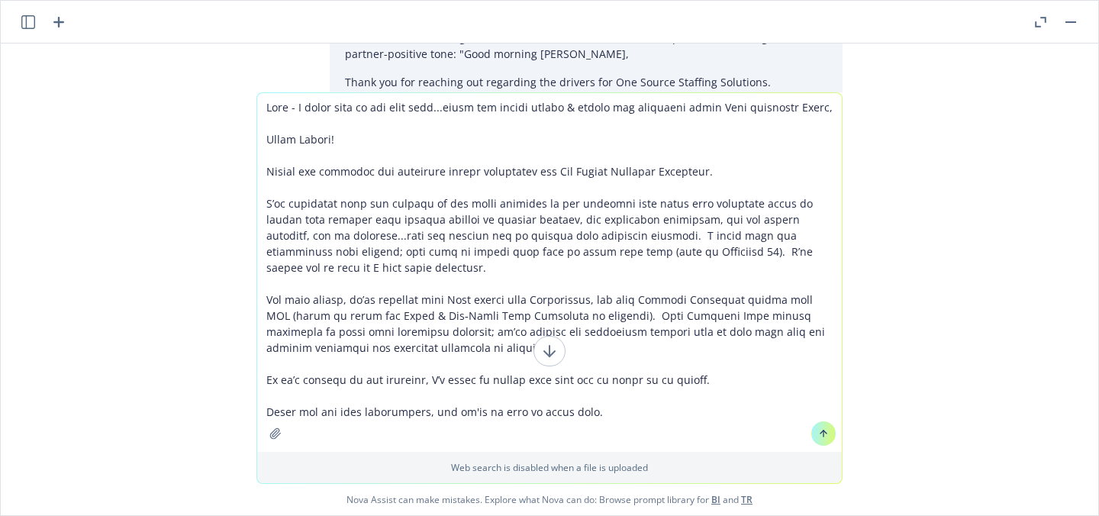
scroll to position [24, 0]
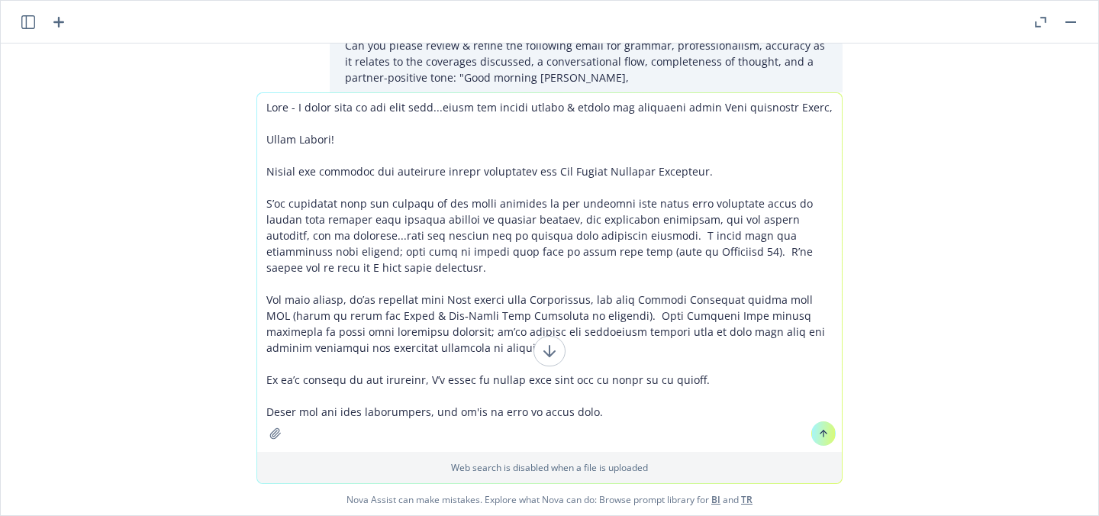
click at [589, 50] on p "Can you please review & refine the following email for grammar, professionalism…" at bounding box center [586, 61] width 483 height 48
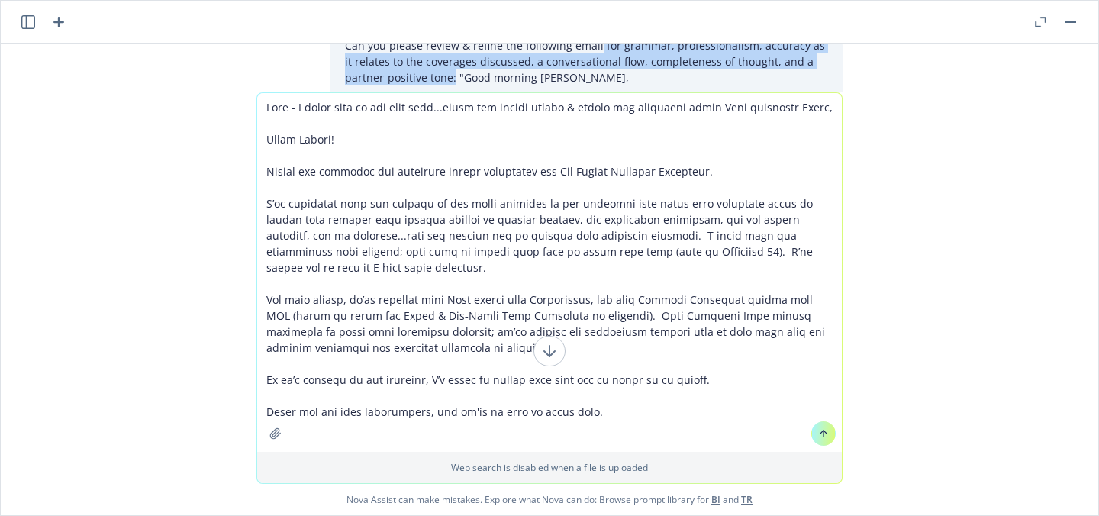
drag, startPoint x: 585, startPoint y: 44, endPoint x: 441, endPoint y: 77, distance: 147.4
click at [441, 77] on p "Can you please review & refine the following email for grammar, professionalism…" at bounding box center [586, 61] width 483 height 48
copy p "for grammar, professionalism, accuracy as it relates to the coverages discussed…"
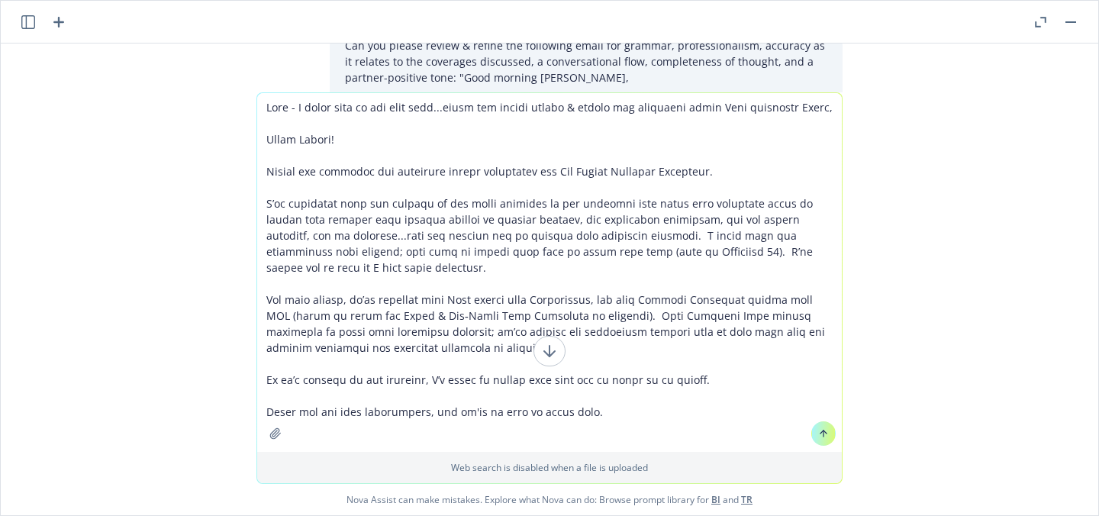
click at [693, 105] on textarea at bounding box center [549, 272] width 585 height 359
paste textarea "for grammar, professionalism, accuracy as it relates to the coverages discussed…"
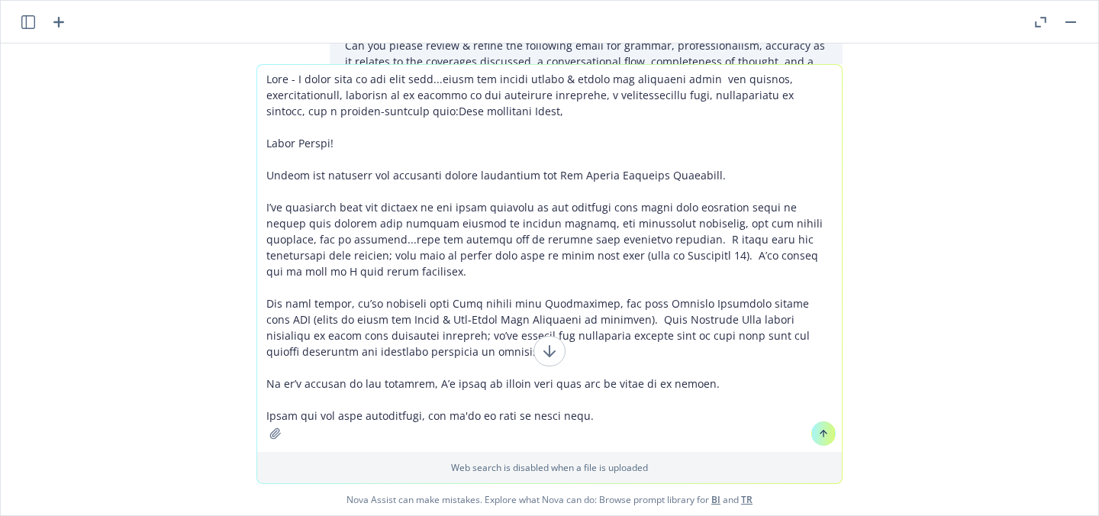
click at [695, 79] on textarea at bounding box center [549, 258] width 585 height 387
type textarea "Okay - I think this is the last time...could you please review & refine the fol…"
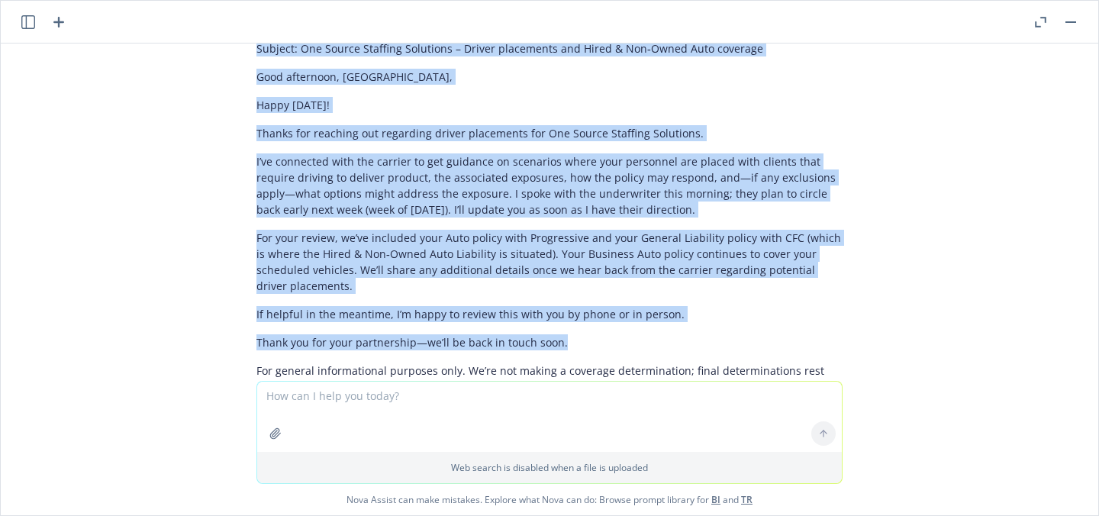
scroll to position [2945, 0]
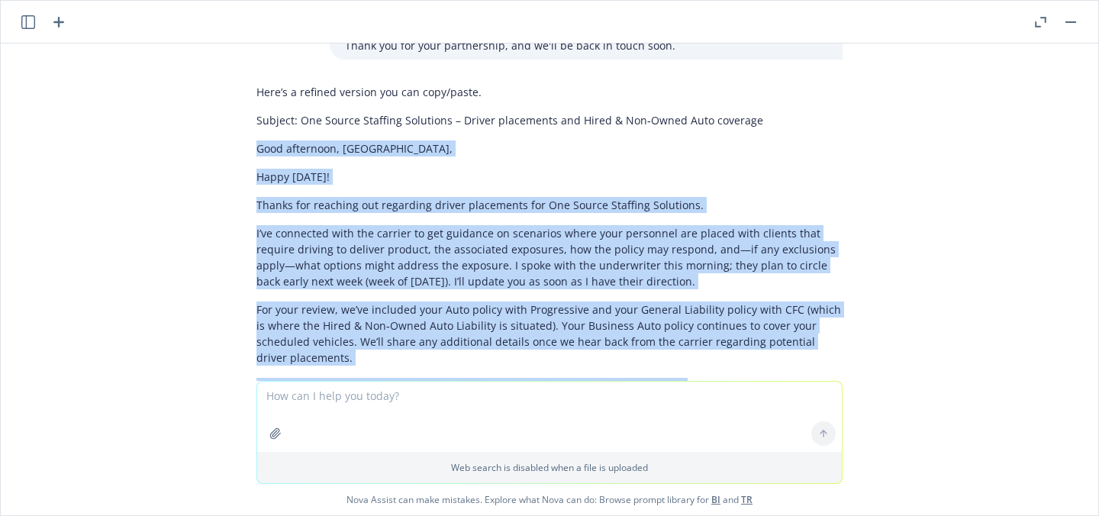
drag, startPoint x: 554, startPoint y: 241, endPoint x: 240, endPoint y: 140, distance: 329.8
click at [244, 140] on div "Here’s a refined version you can copy/paste. Subject: One Source Staffing Solut…" at bounding box center [549, 303] width 611 height 450
copy div "Good afternoon, Devon, Happy Friday! Thanks for reaching out regarding driver p…"
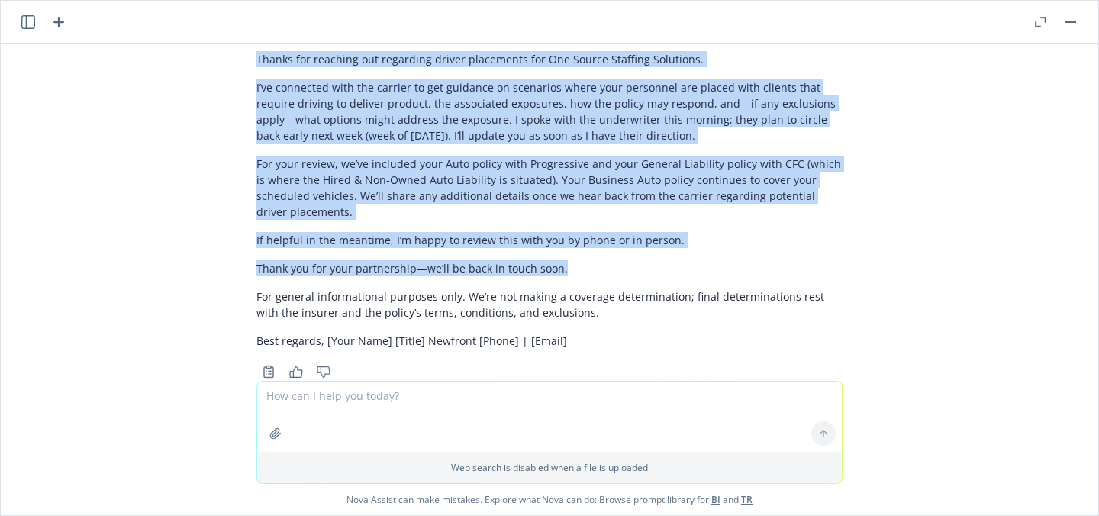
scroll to position [3097, 0]
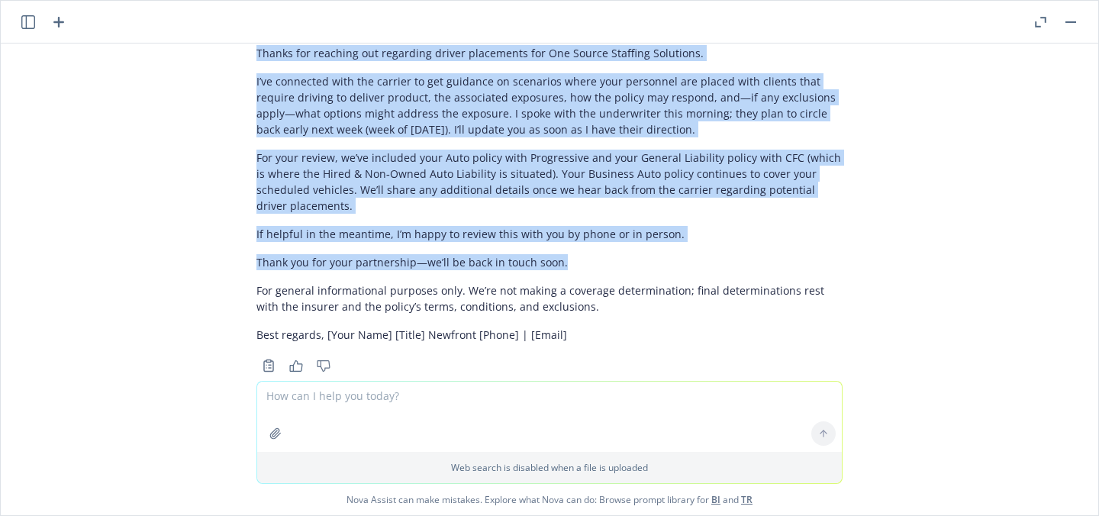
click at [1067, 18] on button "button" at bounding box center [1071, 22] width 18 height 18
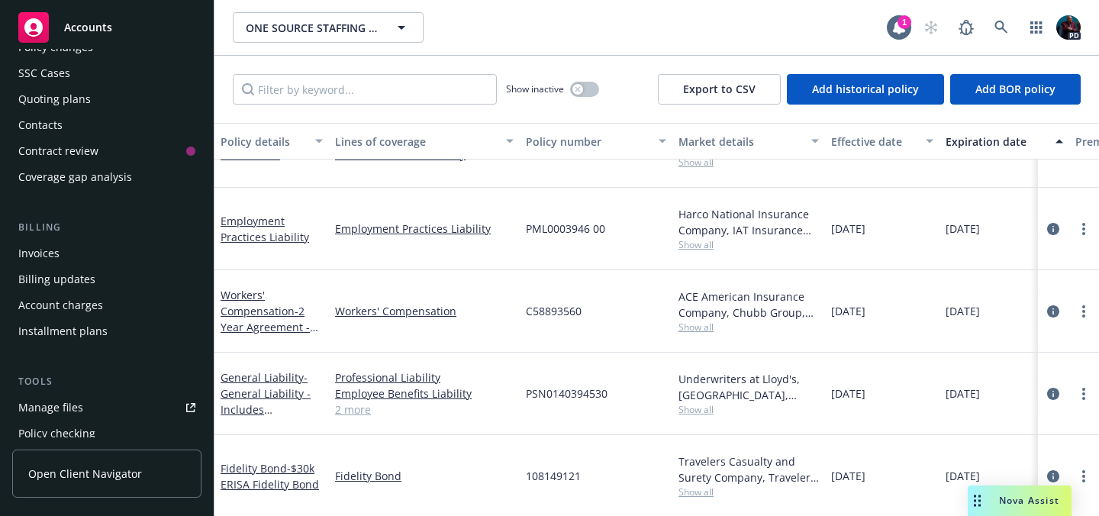
scroll to position [116, 0]
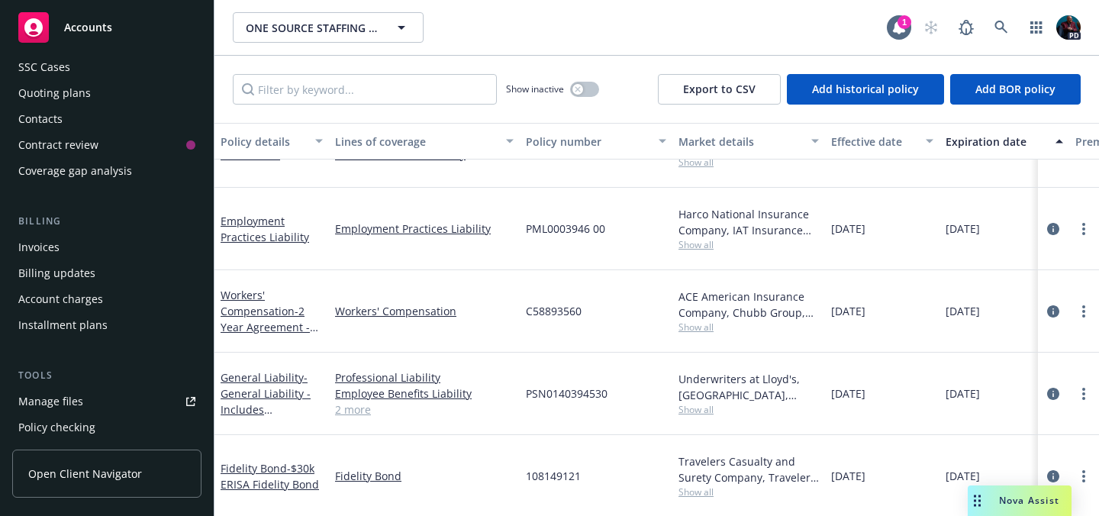
click at [73, 399] on div "Manage files" at bounding box center [50, 401] width 65 height 24
click at [995, 34] on icon at bounding box center [1002, 28] width 14 height 14
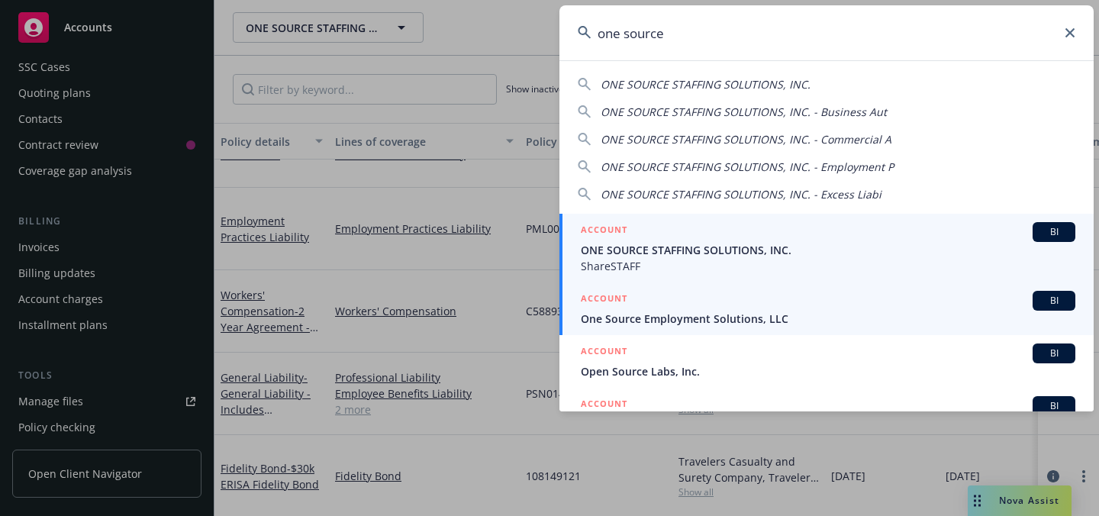
type input "one source"
click at [770, 310] on div "ACCOUNT BI" at bounding box center [828, 301] width 495 height 20
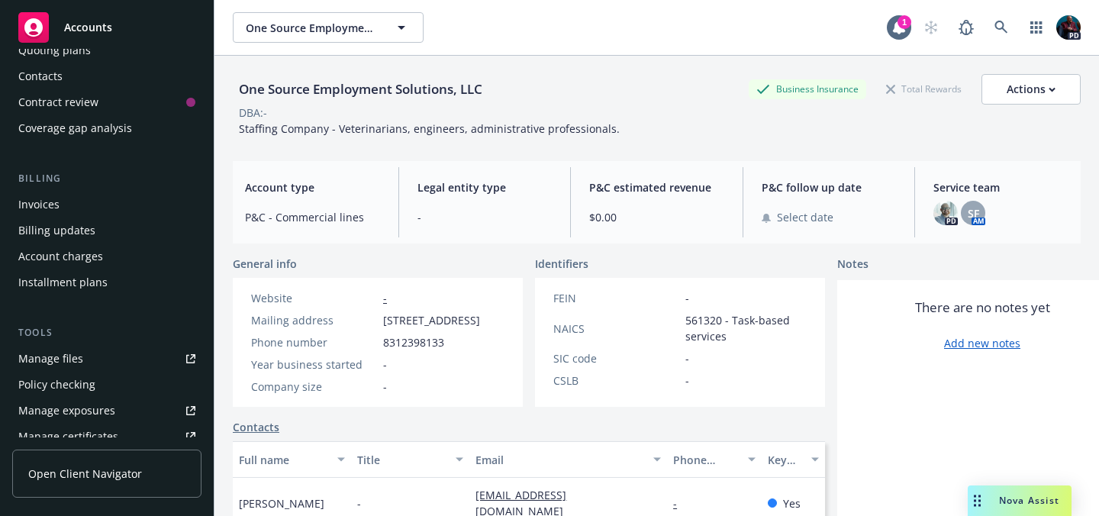
scroll to position [165, 0]
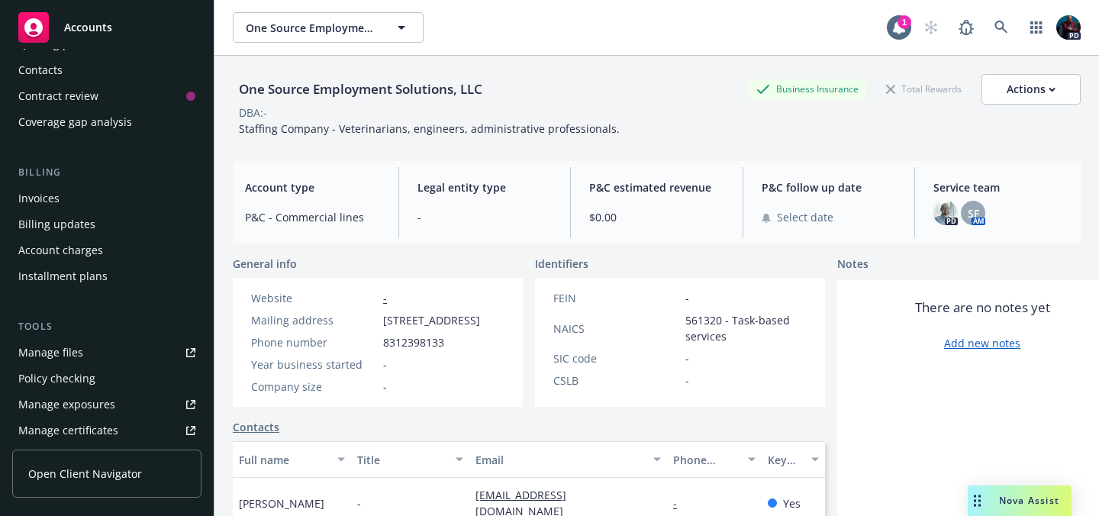
click at [111, 349] on link "Manage files" at bounding box center [106, 353] width 189 height 24
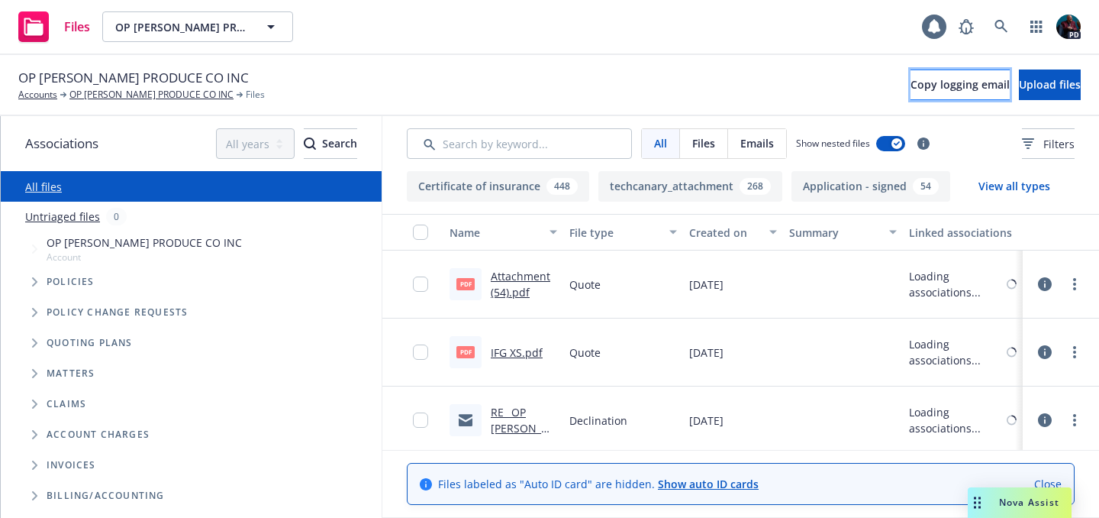
click at [915, 90] on span "Copy logging email" at bounding box center [960, 84] width 99 height 15
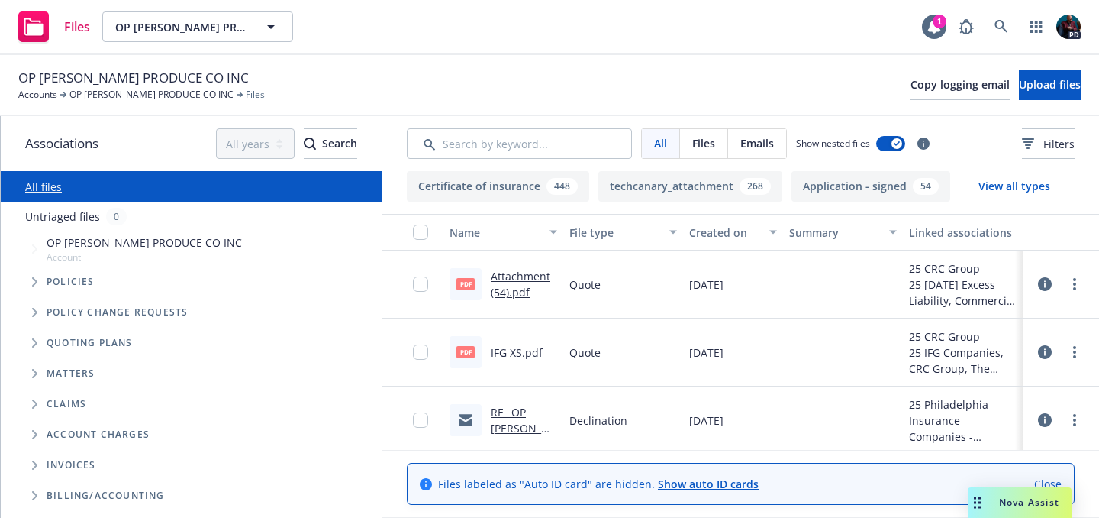
click at [988, 500] on div "Nova Assist" at bounding box center [1029, 501] width 85 height 13
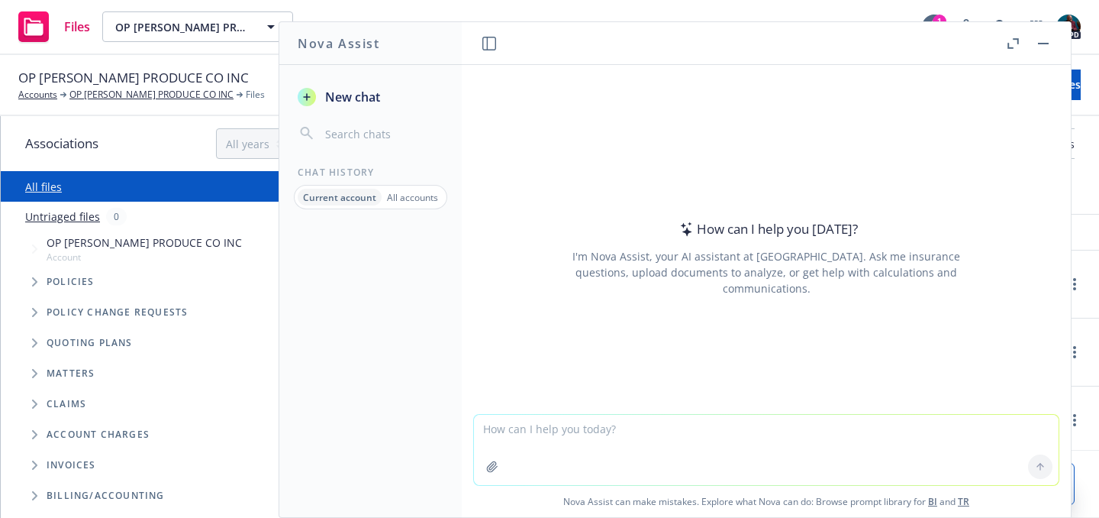
click at [554, 421] on textarea at bounding box center [766, 450] width 585 height 70
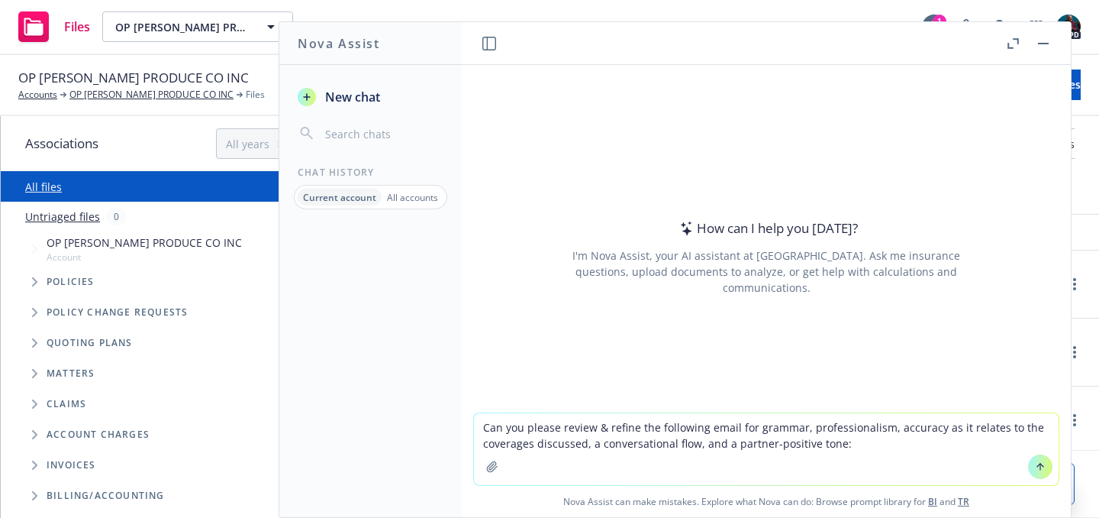
click at [696, 446] on textarea "Can you please review & refine the following email for grammar, professionalism…" at bounding box center [766, 449] width 585 height 72
click at [982, 441] on textarea "Can you please review & refine the following email for grammar, professionalism…" at bounding box center [766, 449] width 585 height 72
paste textarea "support+5f809156-c98d-47a0-8d69-18058e35c5f0@newfront.com"
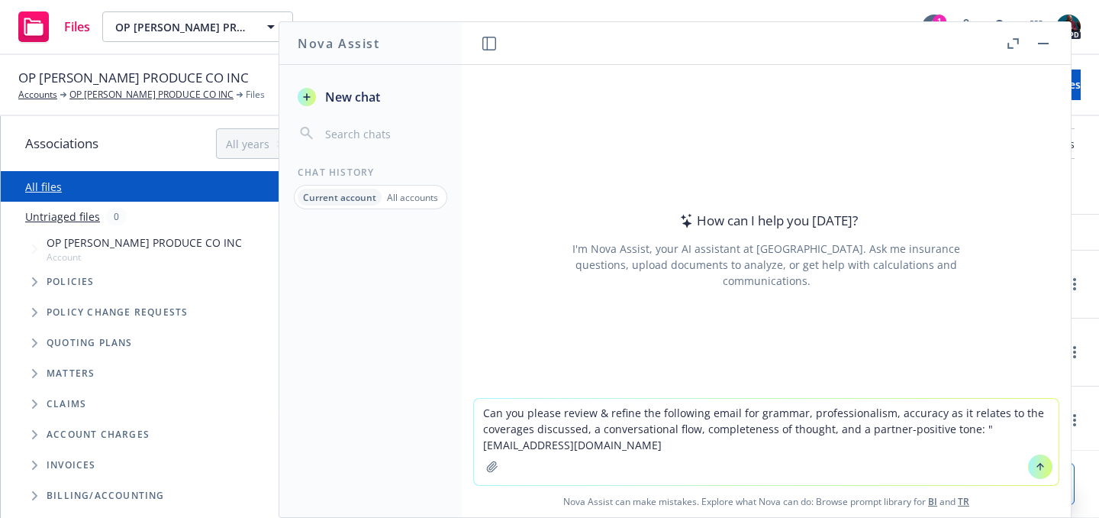
drag, startPoint x: 815, startPoint y: 447, endPoint x: 481, endPoint y: 451, distance: 334.4
click at [481, 451] on div "Can you please review & refine the following email for grammar, professionalism…" at bounding box center [766, 442] width 585 height 86
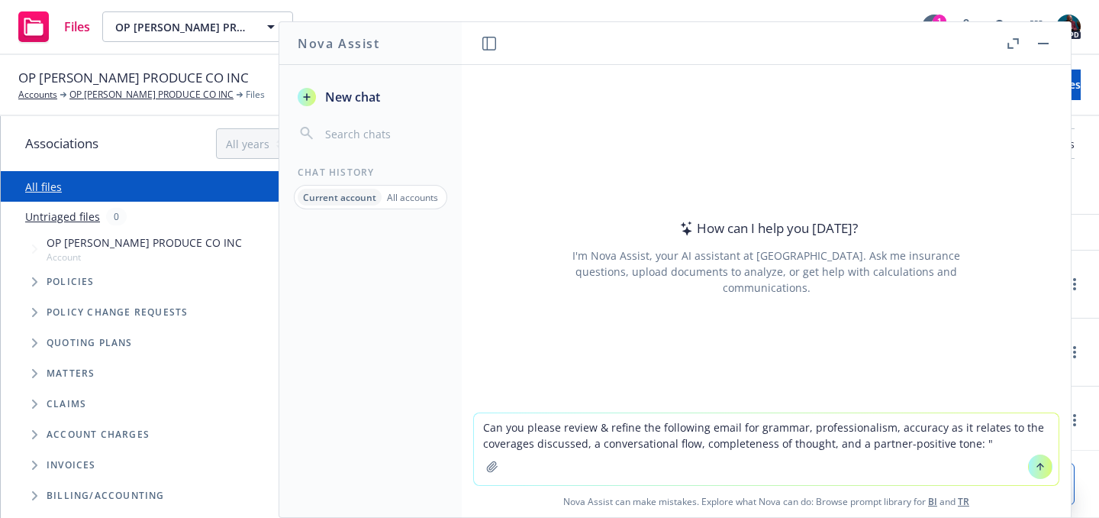
paste textarea "Good morning Devon, Thank you for reaching out regarding the drivers for One So…"
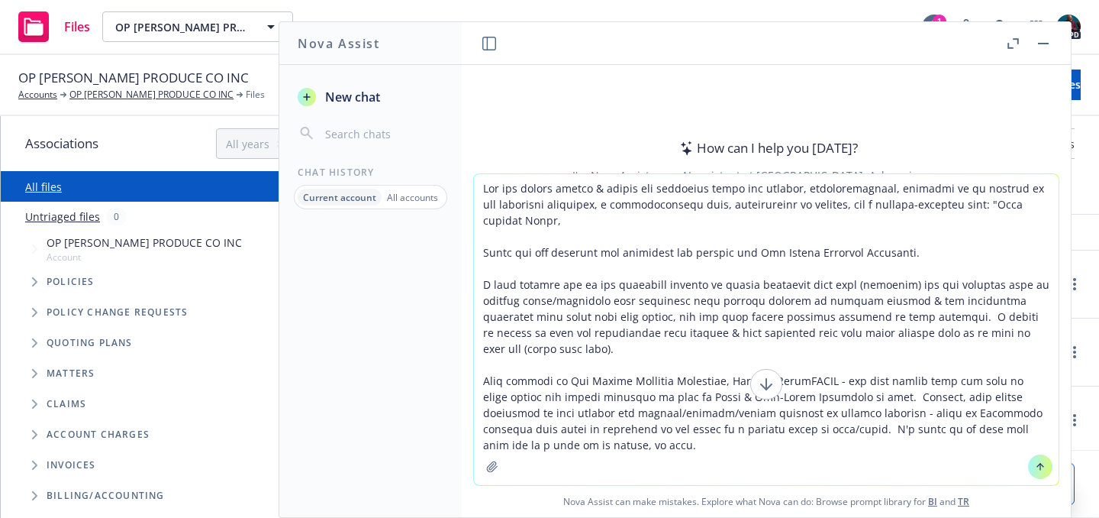
type textarea "Can you please review & refine the following email for grammar, professionalism…"
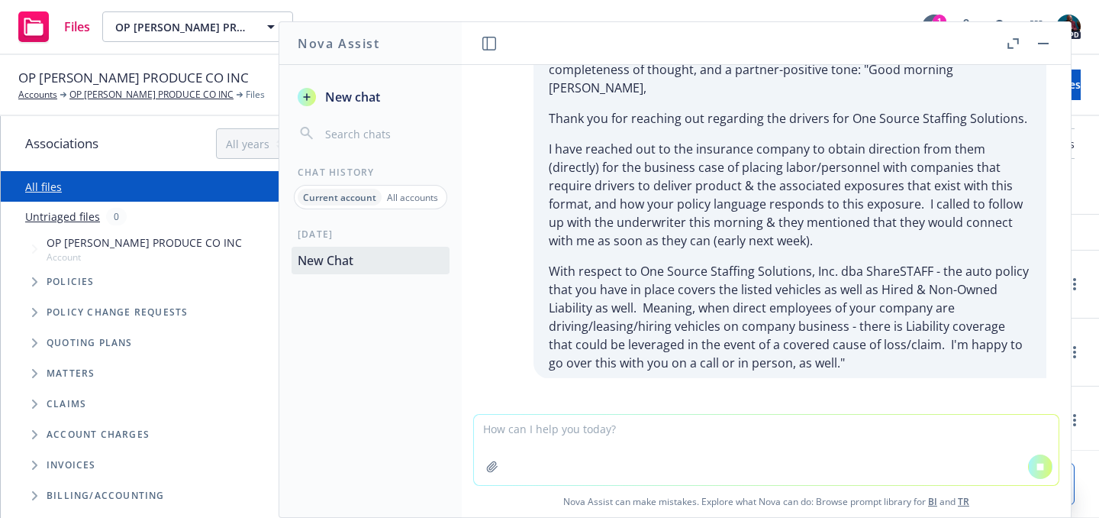
scroll to position [66, 0]
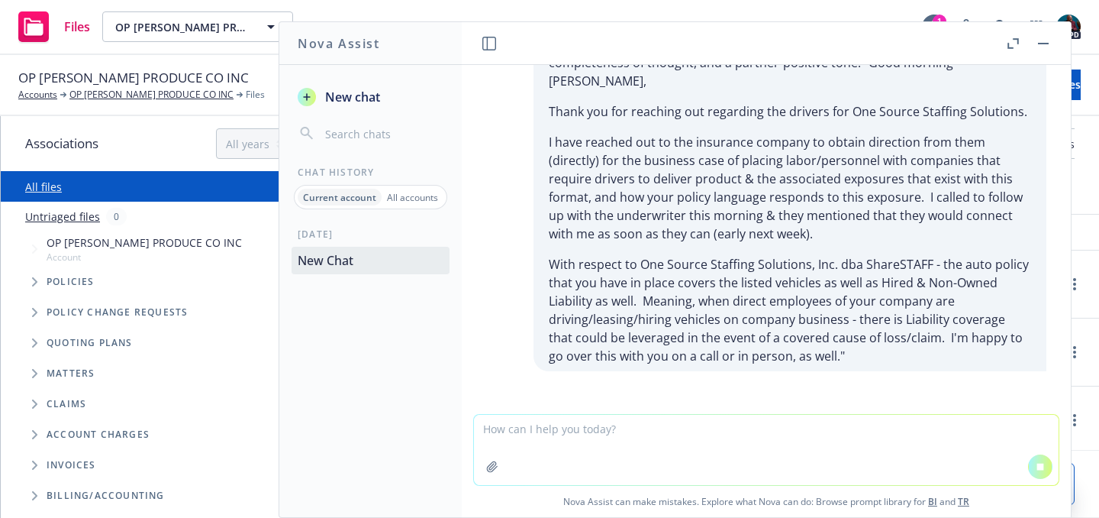
click at [1008, 40] on icon "button" at bounding box center [1013, 43] width 11 height 11
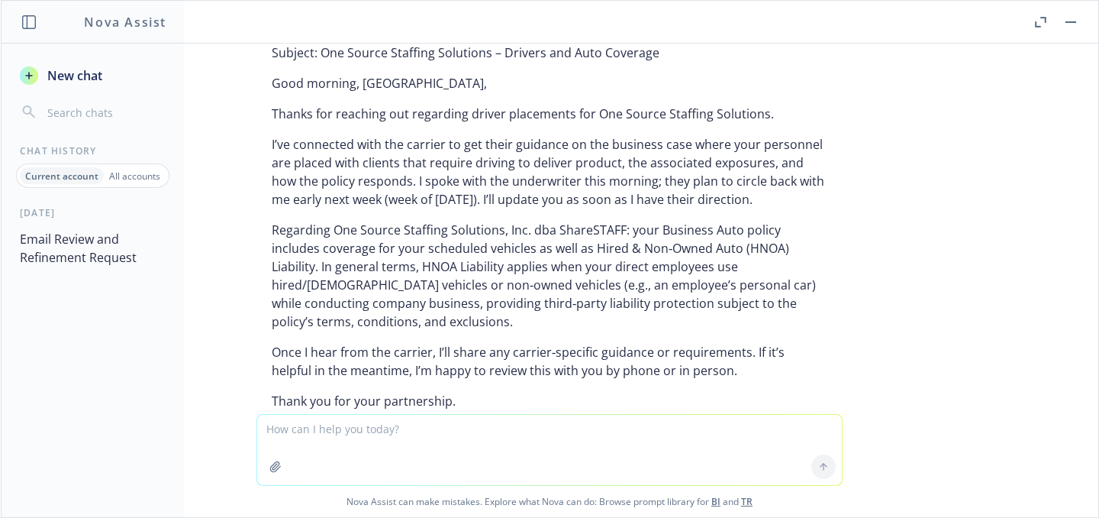
scroll to position [573, 0]
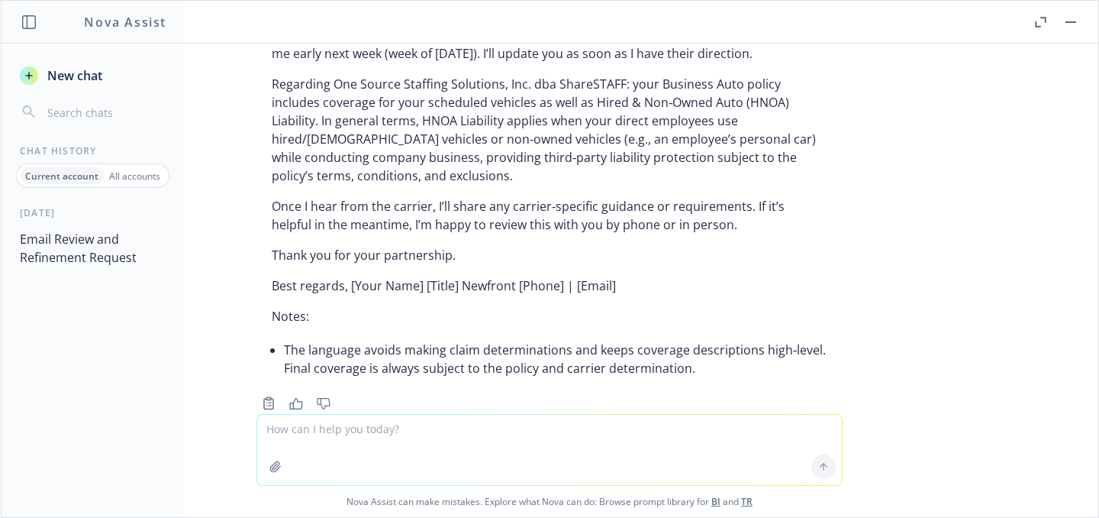
click at [331, 432] on textarea at bounding box center [549, 450] width 585 height 70
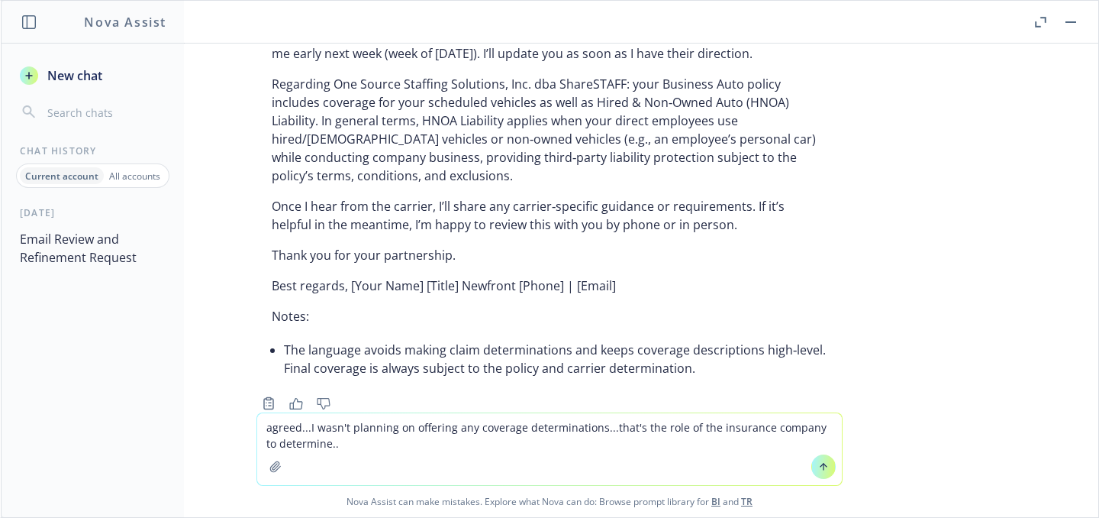
type textarea "agreed...I wasn't planning on offering any coverage determinations...that's the…"
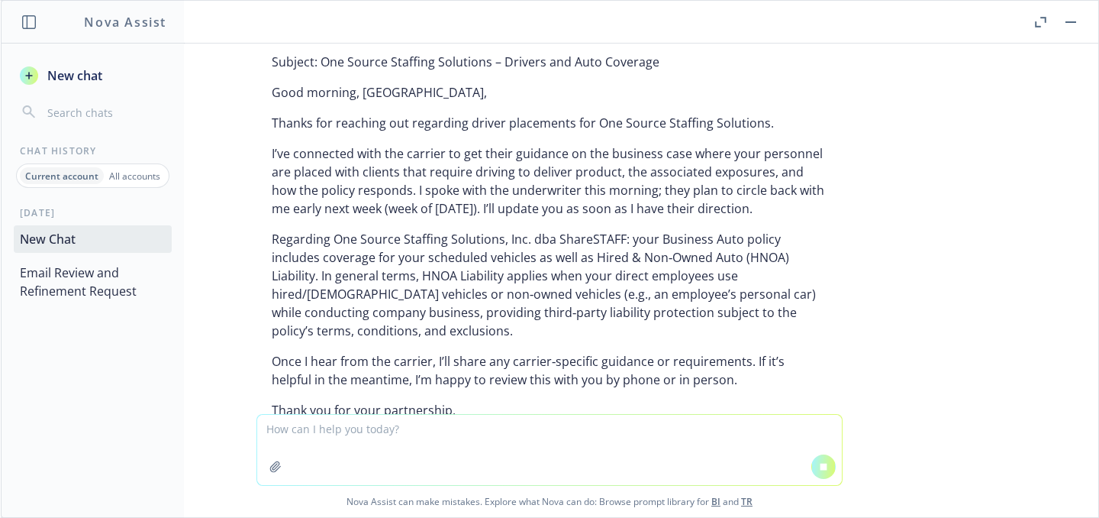
scroll to position [406, 0]
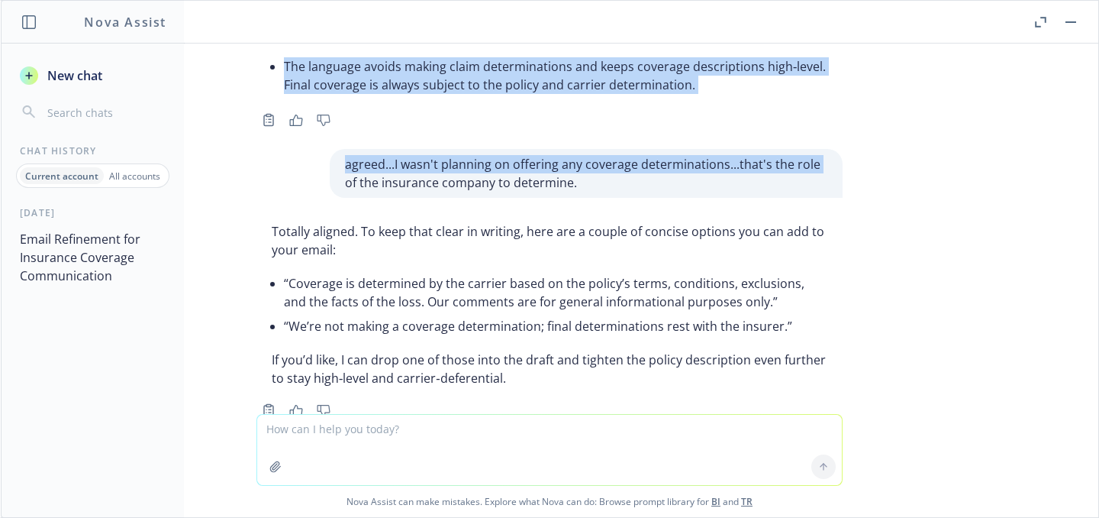
drag, startPoint x: 262, startPoint y: 86, endPoint x: 299, endPoint y: 134, distance: 60.9
click at [299, 134] on div "Can you please review & refine the following email for grammar, professionalism…" at bounding box center [550, 229] width 1098 height 370
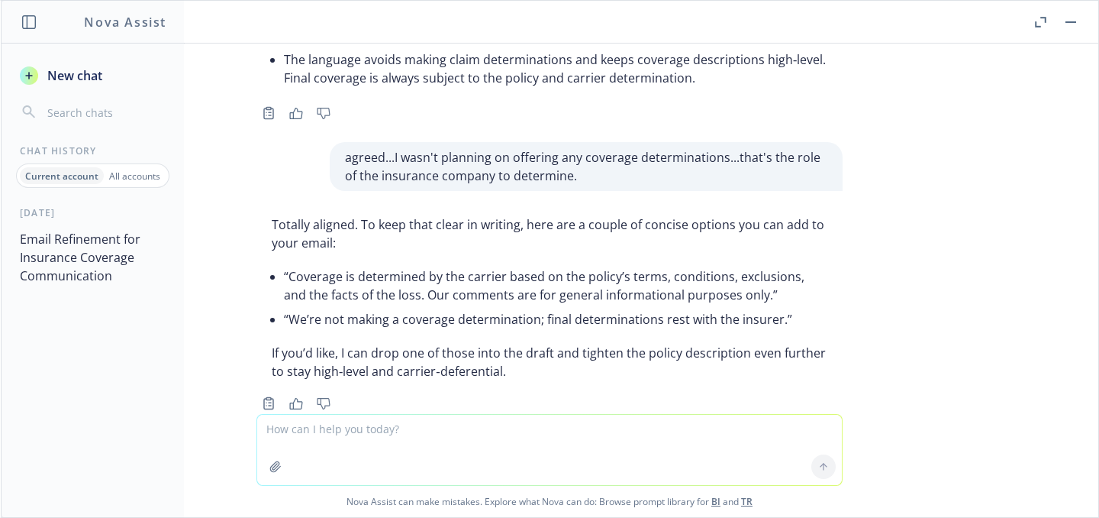
click at [332, 264] on li "“Coverage is determined by the carrier based on the policy’s terms, conditions,…" at bounding box center [556, 285] width 544 height 43
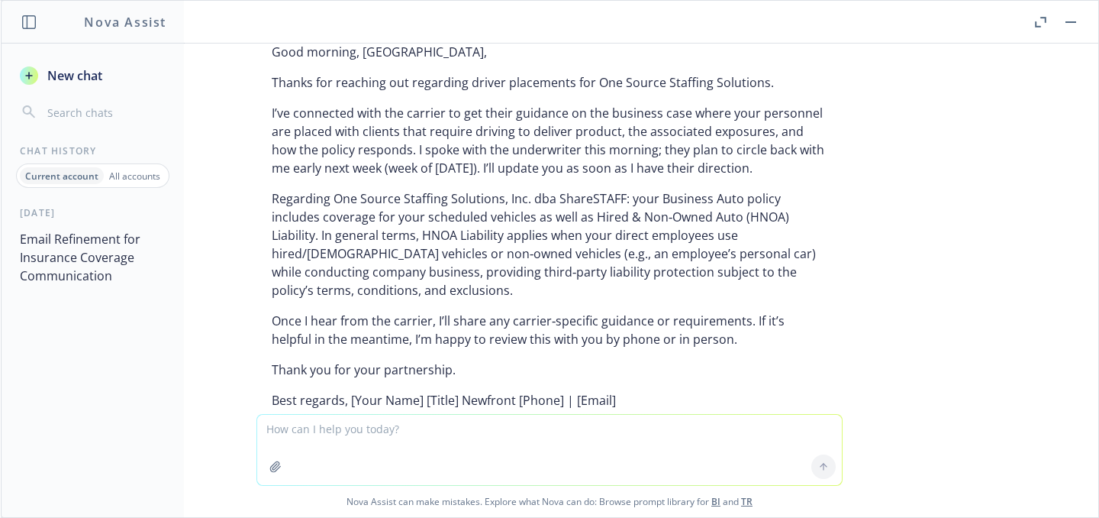
scroll to position [458, 0]
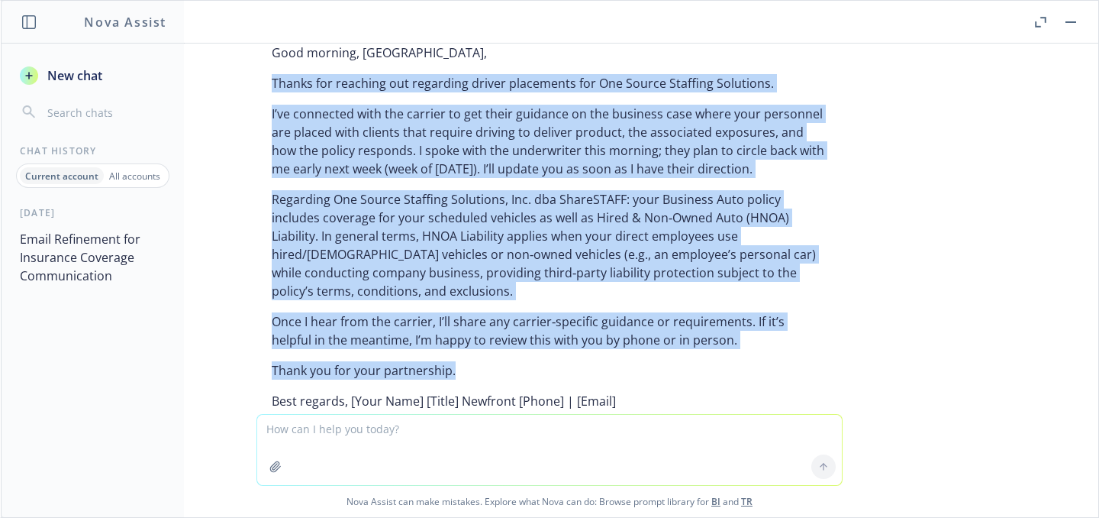
drag, startPoint x: 445, startPoint y: 334, endPoint x: 255, endPoint y: 70, distance: 325.5
click at [257, 69] on div "Here’s a refined version you can copy/paste. Subject: One Source Staffing Solut…" at bounding box center [550, 238] width 586 height 525
copy div "Thanks for reaching out regarding driver placements for One Source Staffing Sol…"
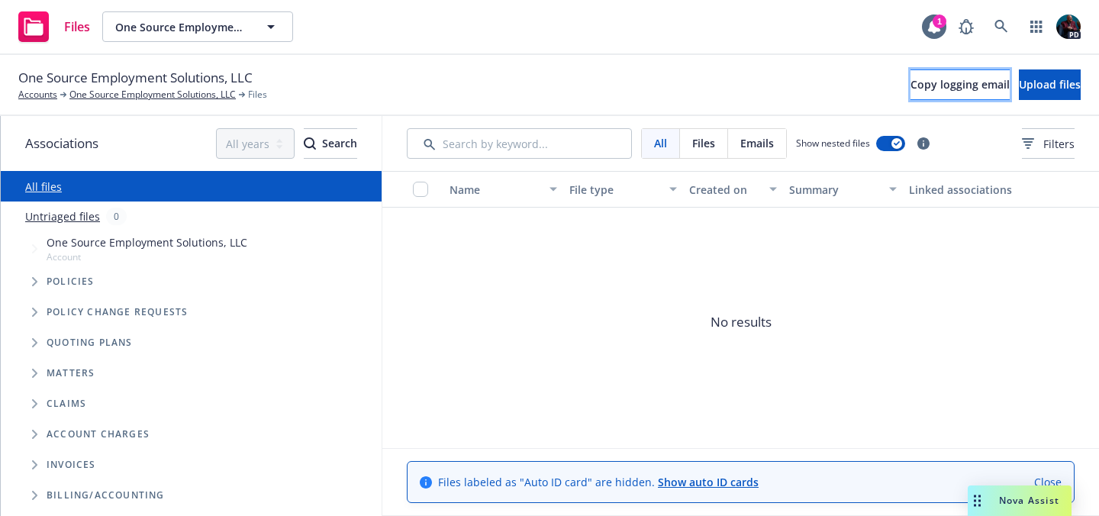
click at [911, 86] on span "Copy logging email" at bounding box center [960, 84] width 99 height 15
